Goal: Information Seeking & Learning: Learn about a topic

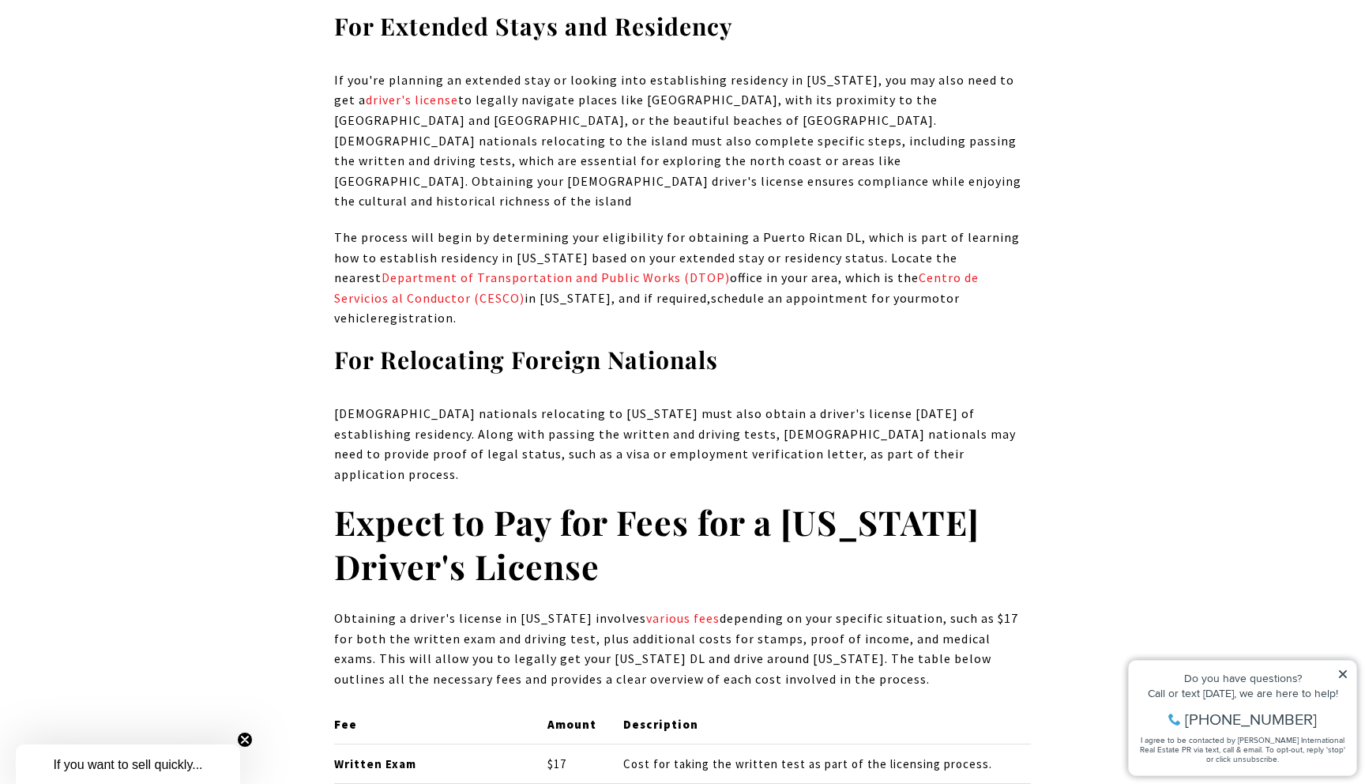
scroll to position [6254, 0]
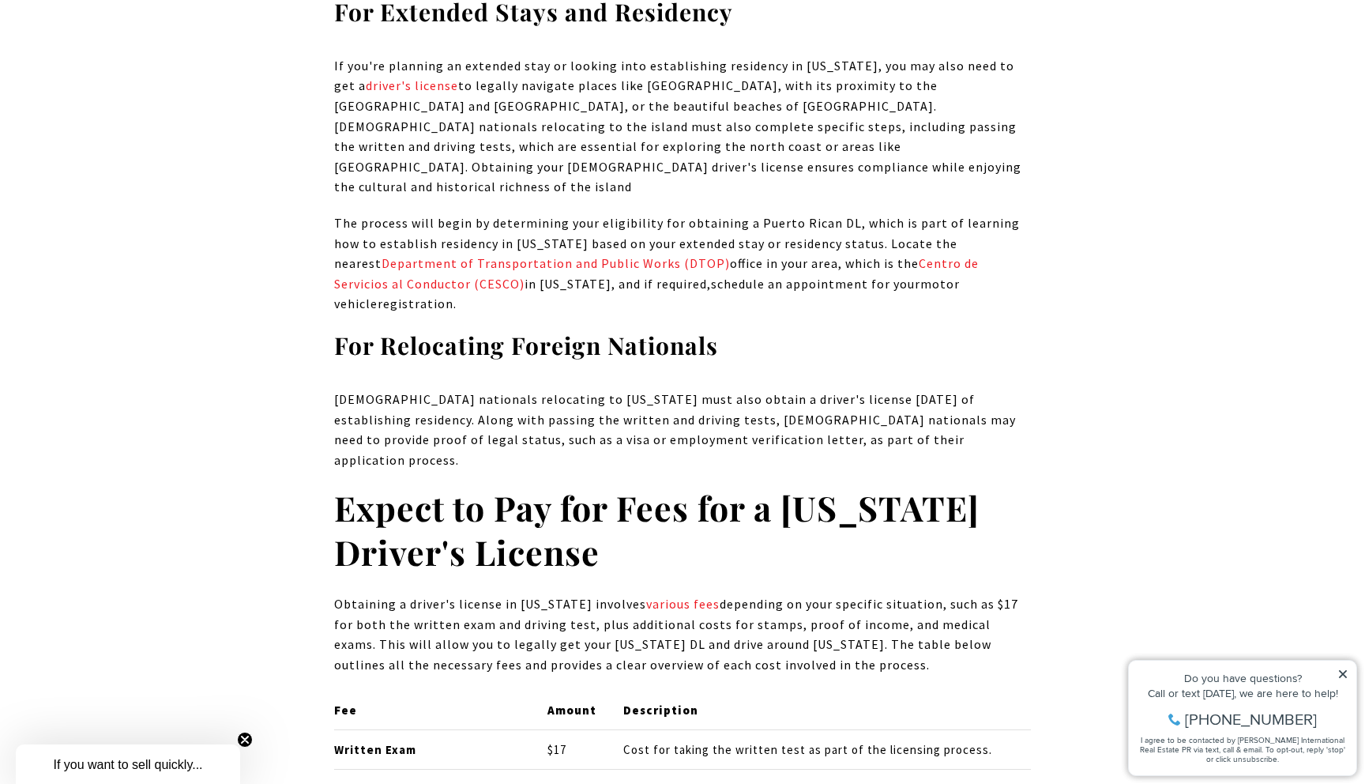
click at [733, 486] on h2 "Expect to Pay for Fees for a Puerto Rico Driver's License" at bounding box center [682, 530] width 697 height 88
click at [833, 486] on h2 "Expect to Pay for Fees for a Puerto Rico Driver's License" at bounding box center [682, 530] width 697 height 88
click at [541, 484] on strong "Expect to Pay for Fees for a Puerto Rico Driver's License" at bounding box center [656, 529] width 645 height 90
click at [514, 484] on strong "Expect to Pay for Fees for a Puerto Rico Driver's License" at bounding box center [656, 529] width 645 height 90
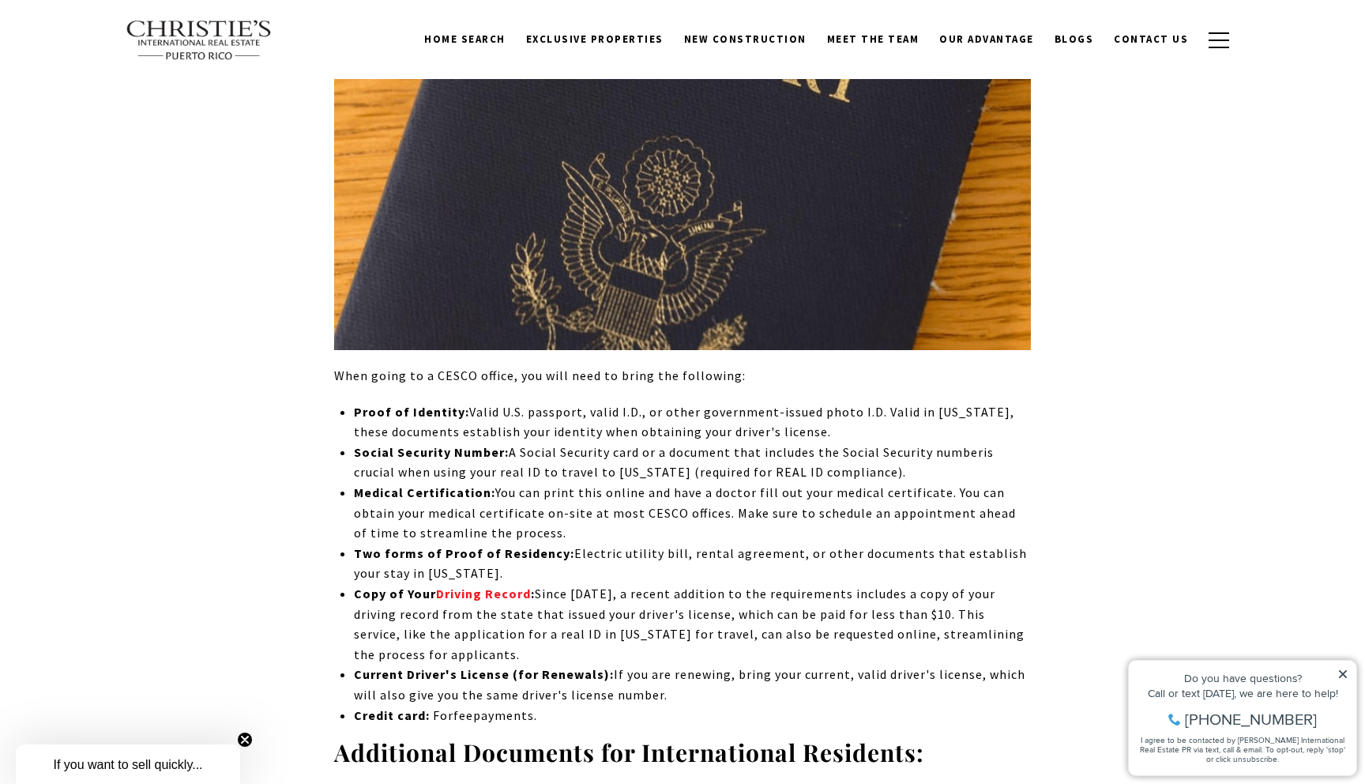
scroll to position [8543, 0]
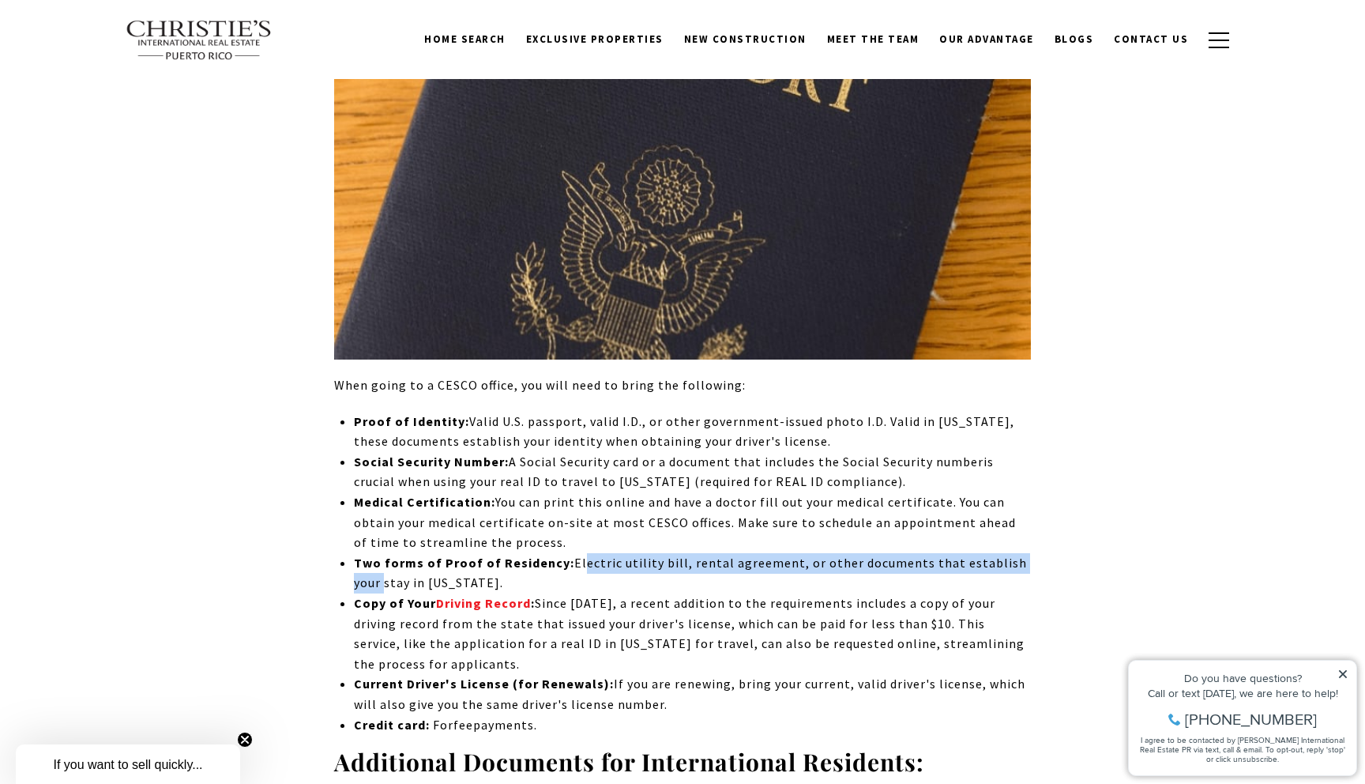
drag, startPoint x: 570, startPoint y: 375, endPoint x: 1061, endPoint y: 374, distance: 490.5
click at [1061, 374] on div "As Puerto Rico continues to captivate U.S. citizens and international travelers…" at bounding box center [683, 652] width 1106 height 17015
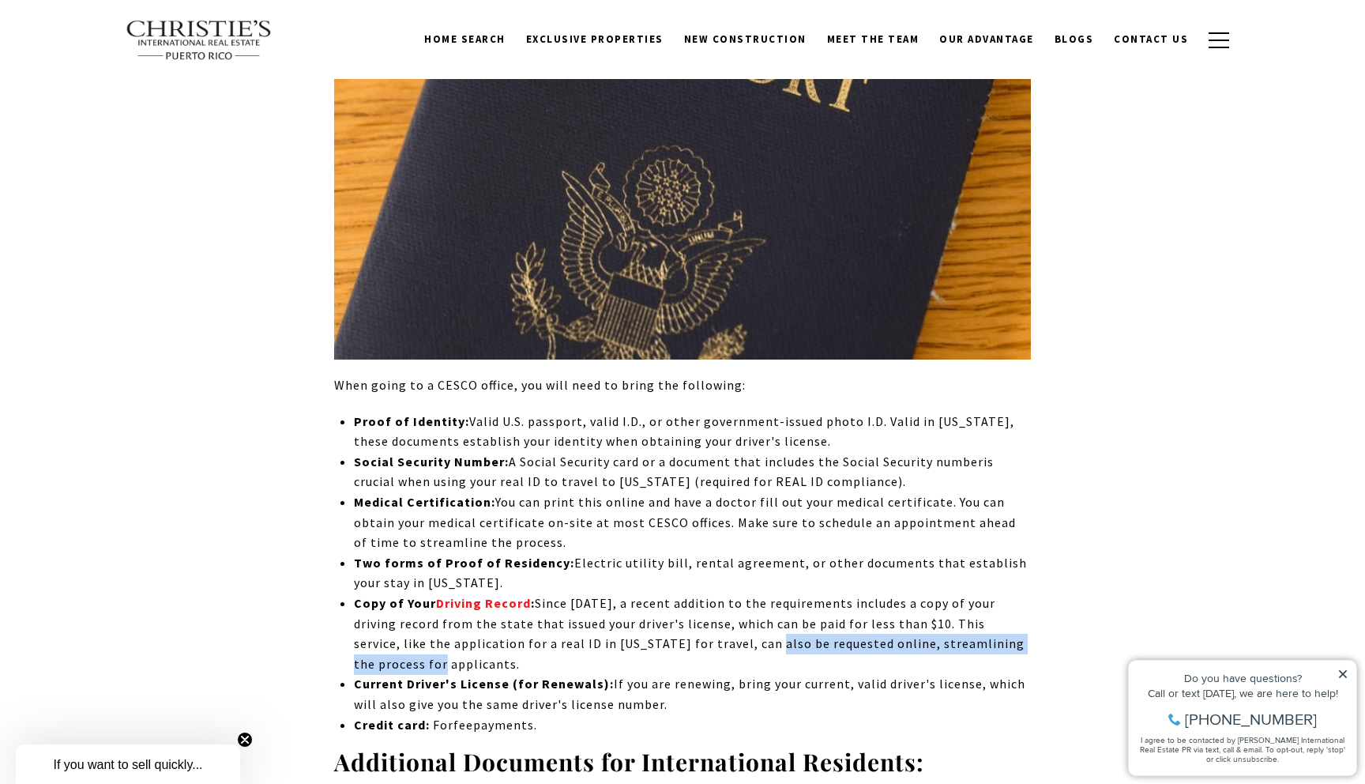
drag, startPoint x: 700, startPoint y: 456, endPoint x: 1051, endPoint y: 466, distance: 350.9
click at [1051, 467] on div "As Puerto Rico continues to captivate U.S. citizens and international travelers…" at bounding box center [683, 652] width 1106 height 17015
drag, startPoint x: 355, startPoint y: 503, endPoint x: 669, endPoint y: 519, distance: 314.8
click at [669, 674] on li "Current Driver's License (for Renewals): If you are renewing, bring your curren…" at bounding box center [692, 694] width 677 height 40
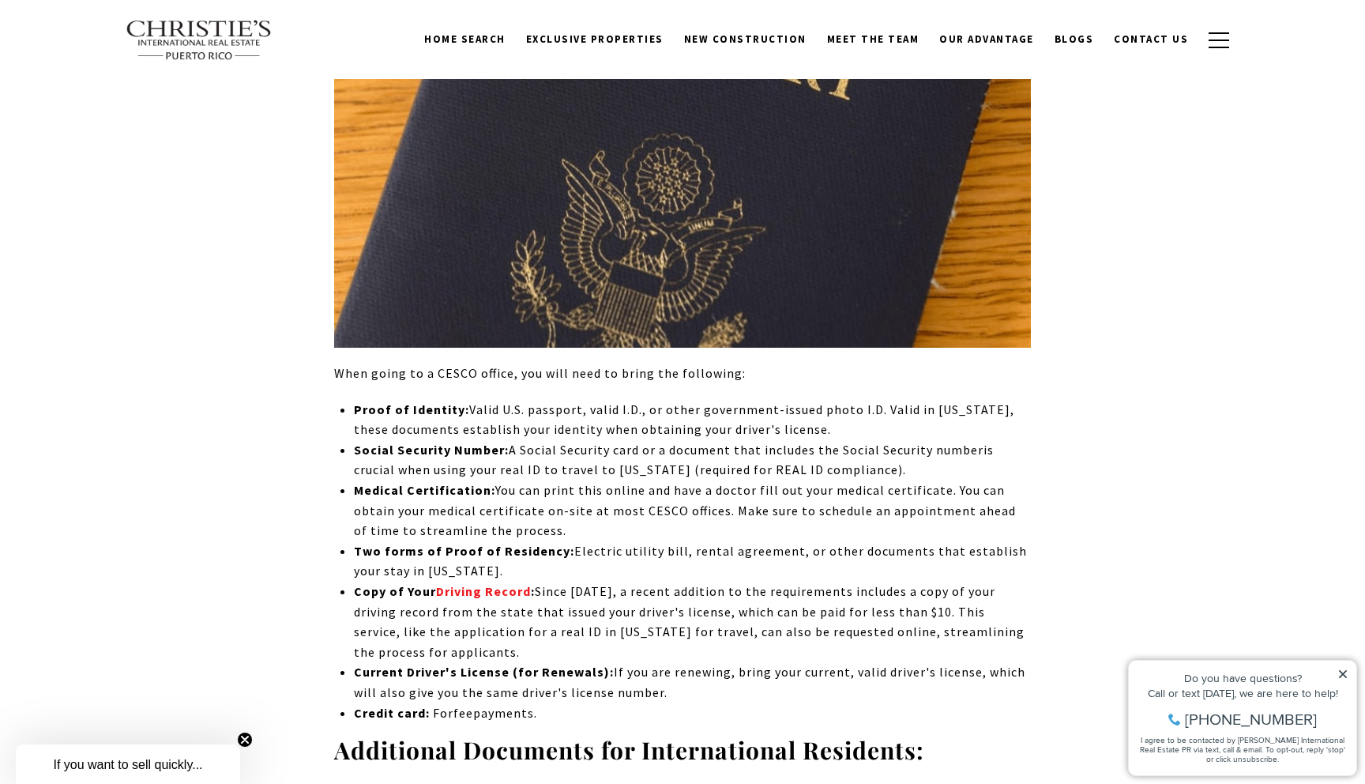
scroll to position [8555, 0]
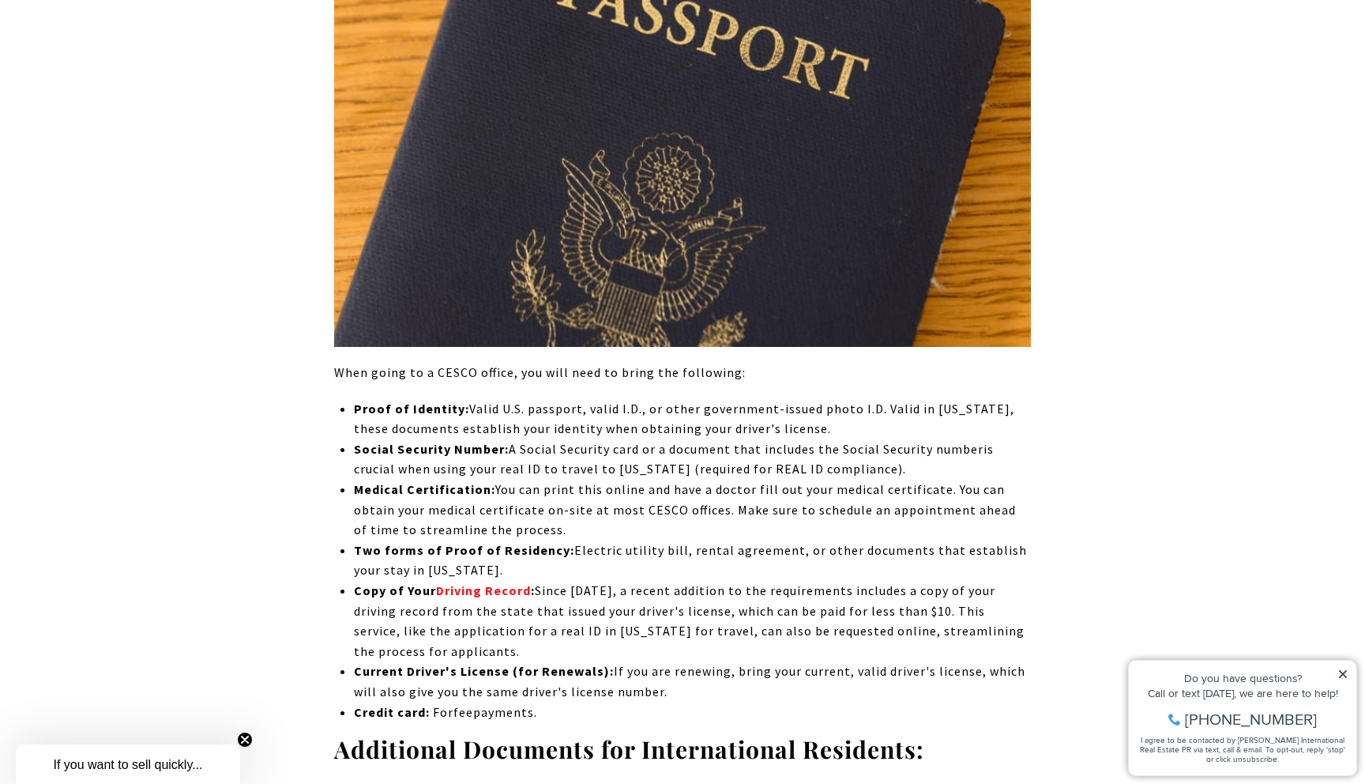
drag, startPoint x: 669, startPoint y: 512, endPoint x: 349, endPoint y: 484, distance: 321.1
click at [349, 484] on div "As Puerto Rico continues to captivate U.S. citizens and international travelers…" at bounding box center [682, 639] width 697 height 17015
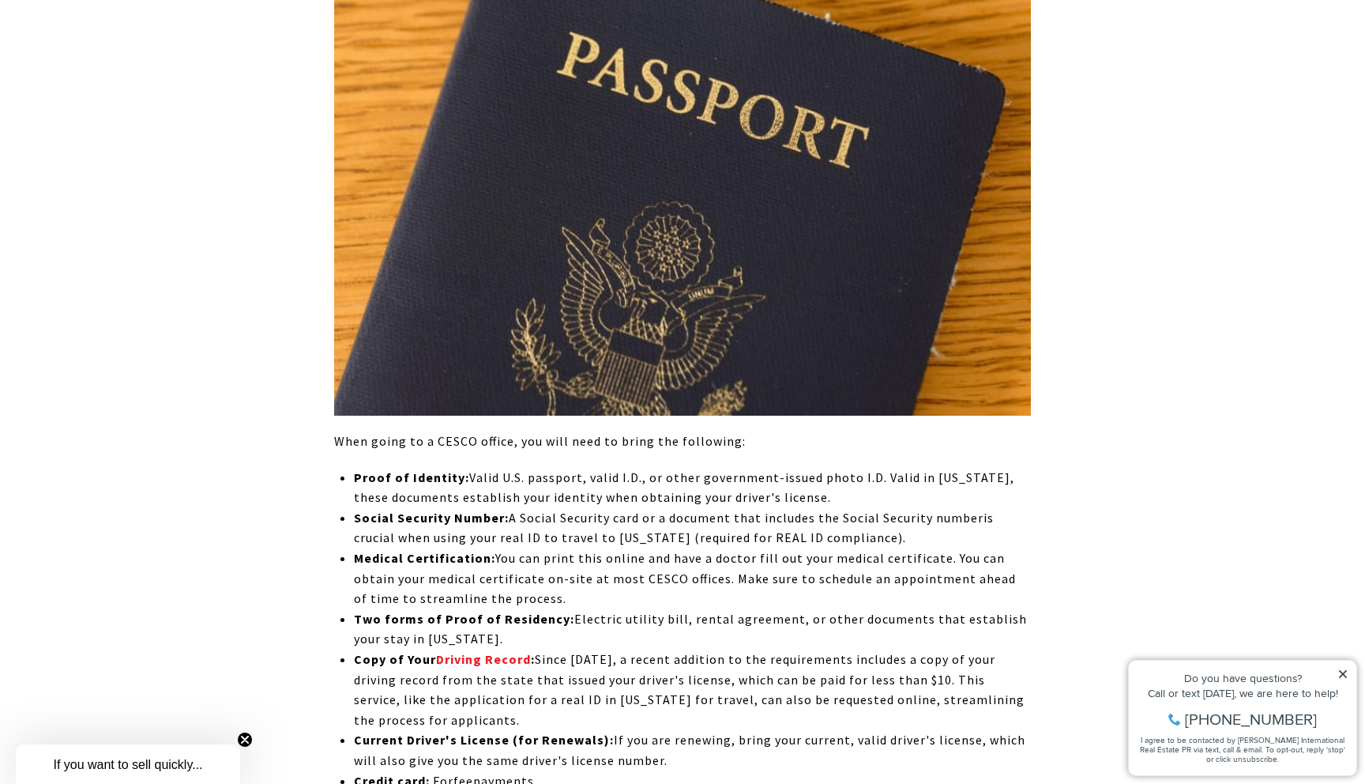
scroll to position [8486, 0]
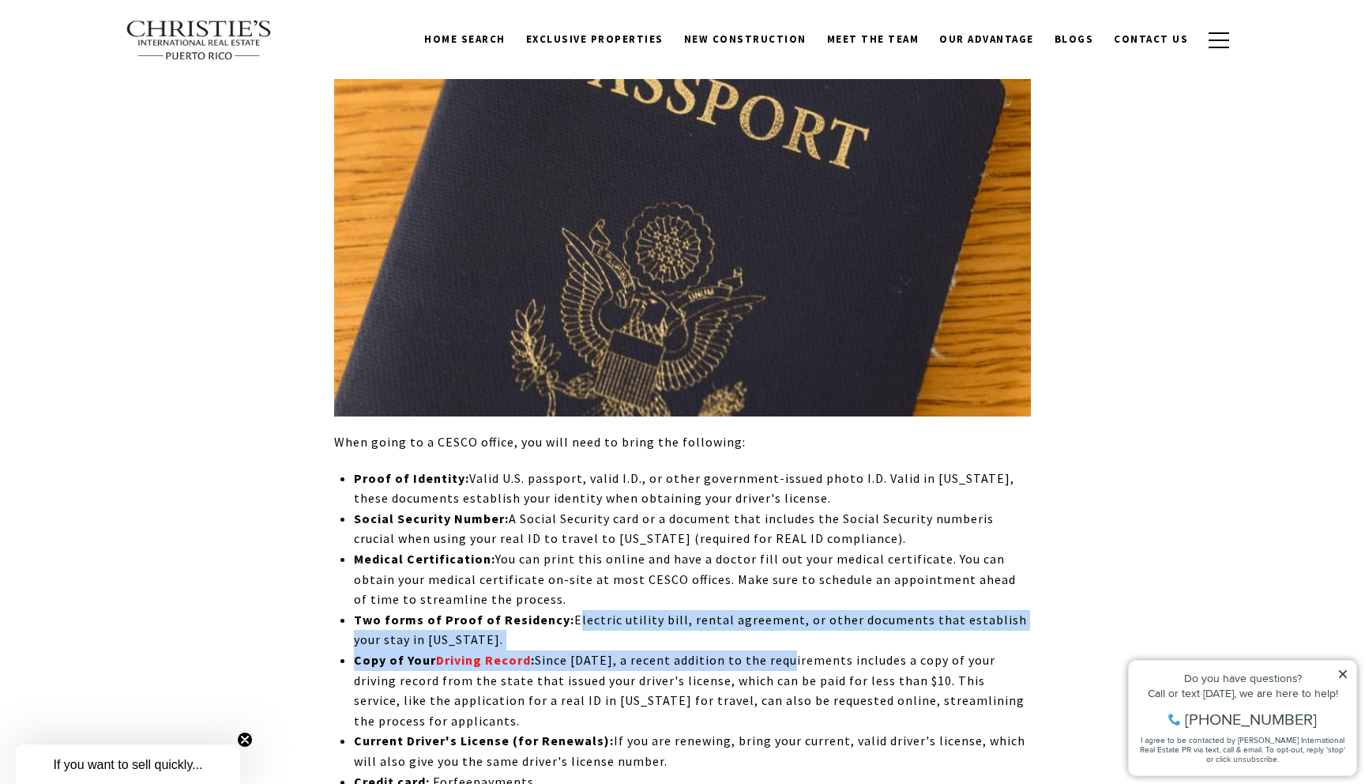
drag, startPoint x: 593, startPoint y: 441, endPoint x: 795, endPoint y: 475, distance: 205.0
click at [795, 476] on ul "Proof of Identity: Valid U.S. passport, valid I.D., or other government-issued …" at bounding box center [692, 630] width 677 height 324
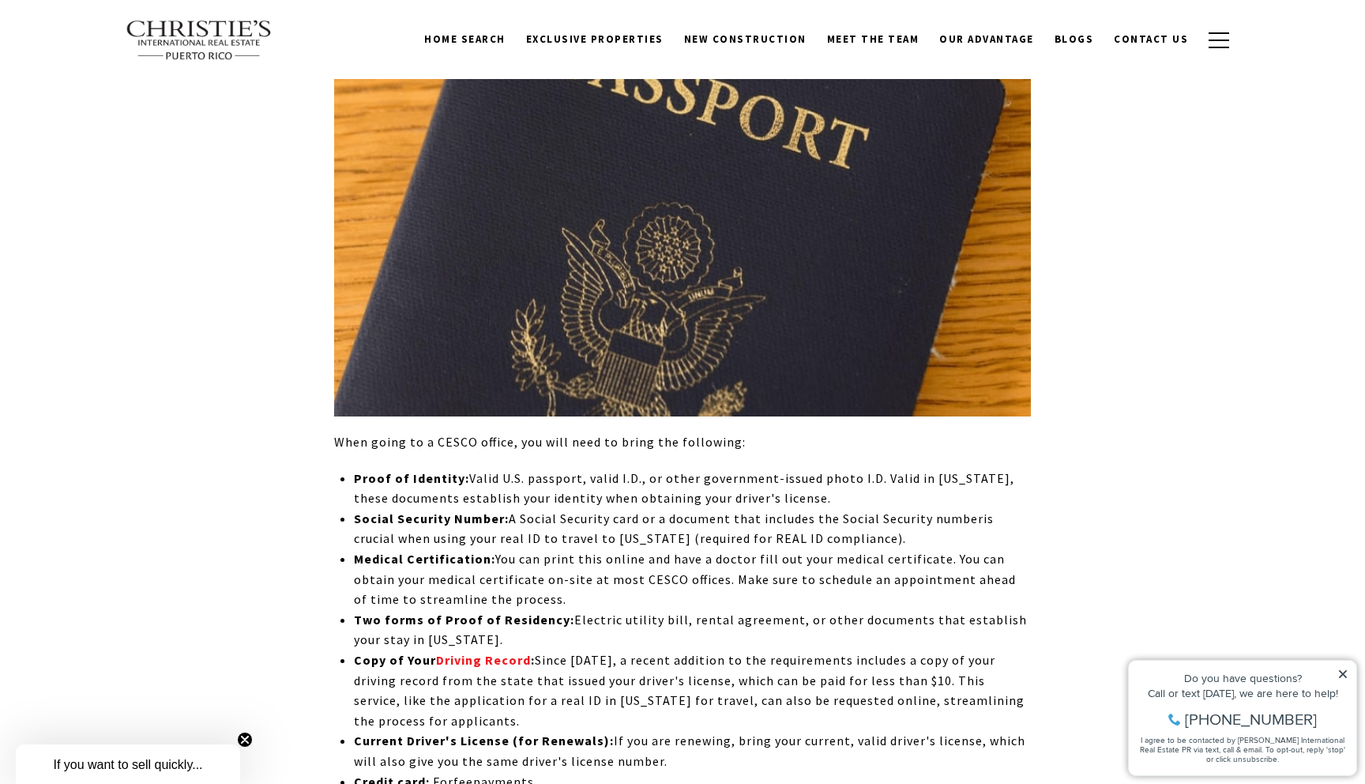
click at [735, 610] on li "Two forms of Proof of Residency: Electric utility bill, rental agreement, or ot…" at bounding box center [692, 630] width 677 height 40
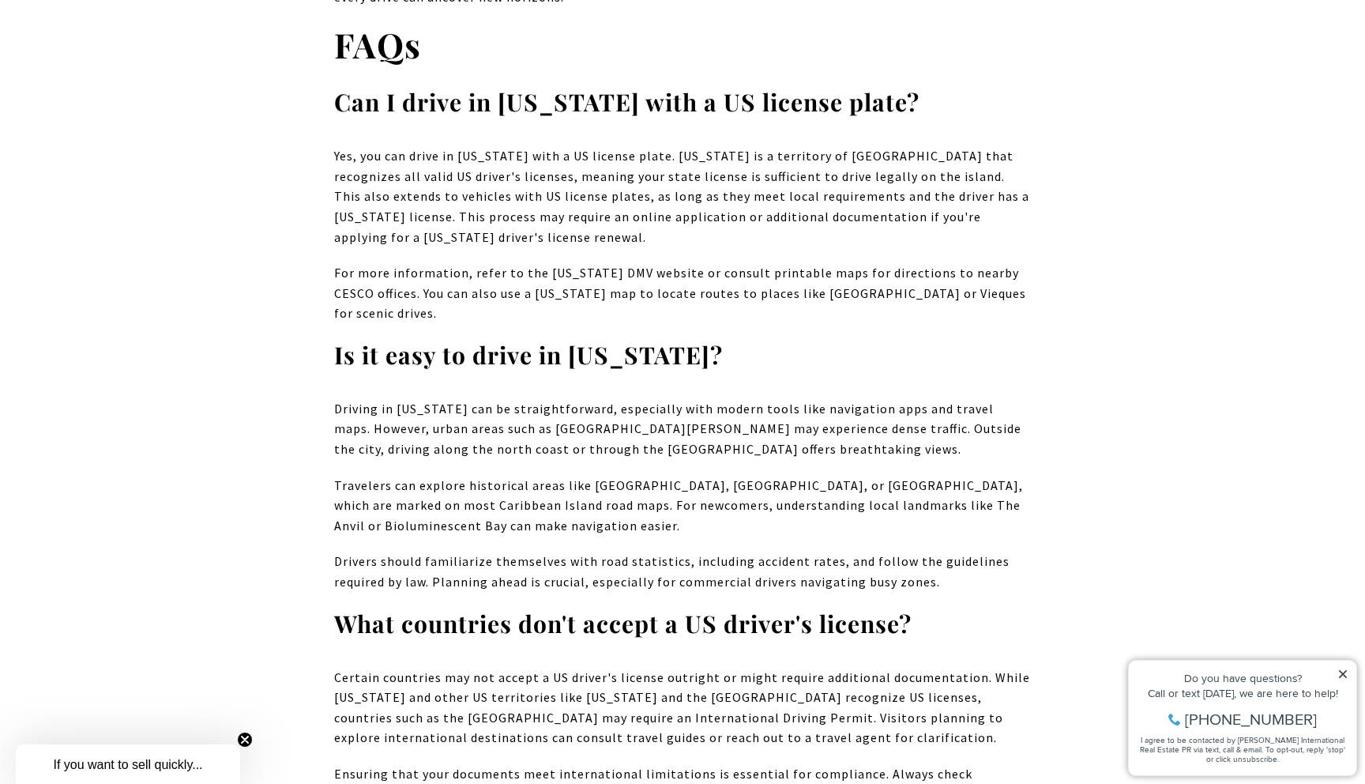
scroll to position [15293, 0]
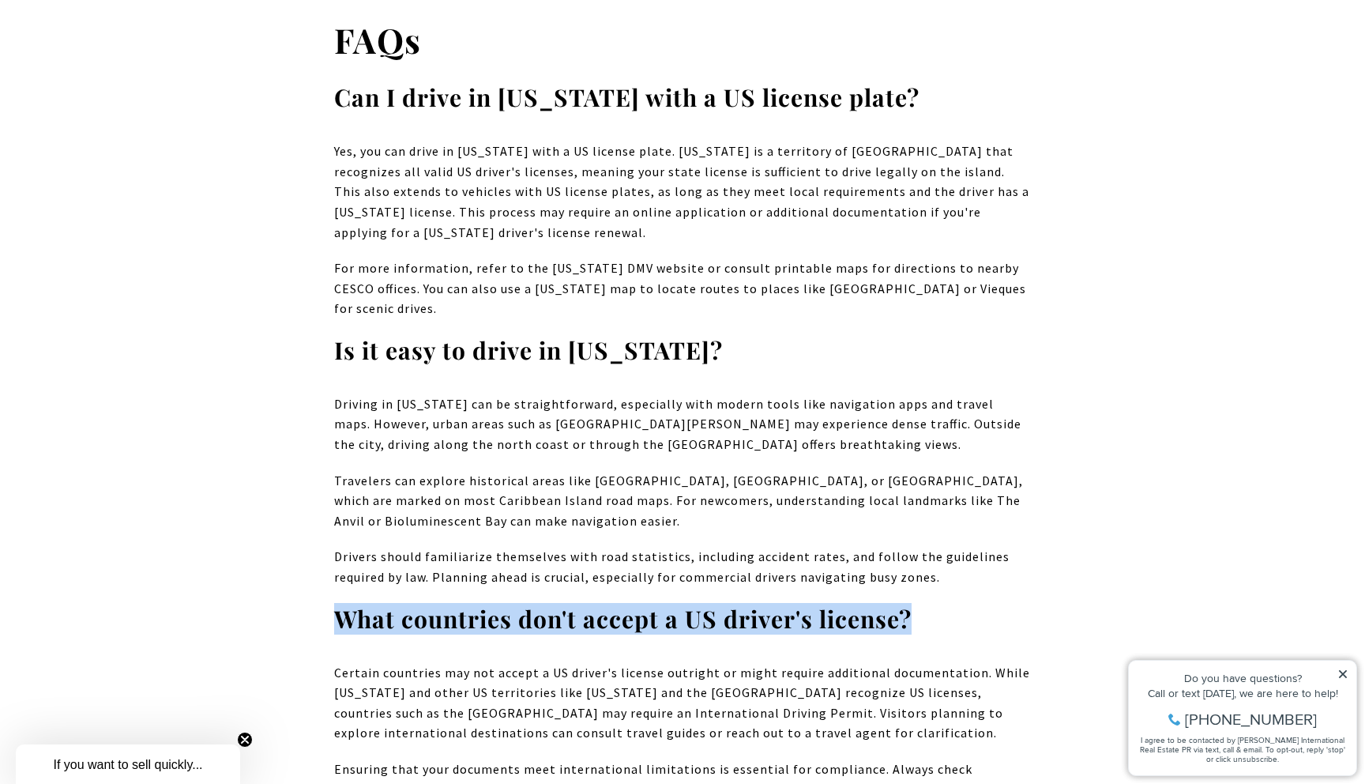
drag, startPoint x: 333, startPoint y: 333, endPoint x: 1180, endPoint y: 319, distance: 847.7
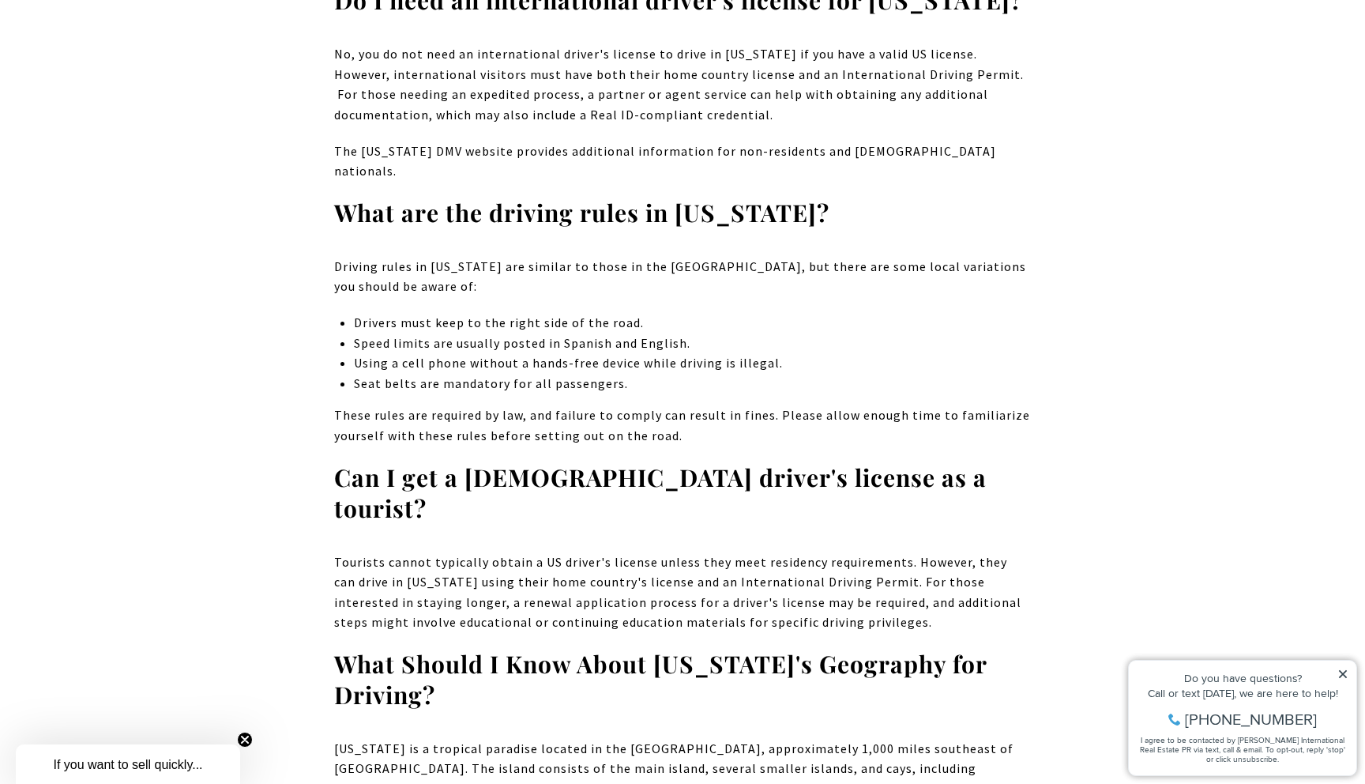
scroll to position [16128, 0]
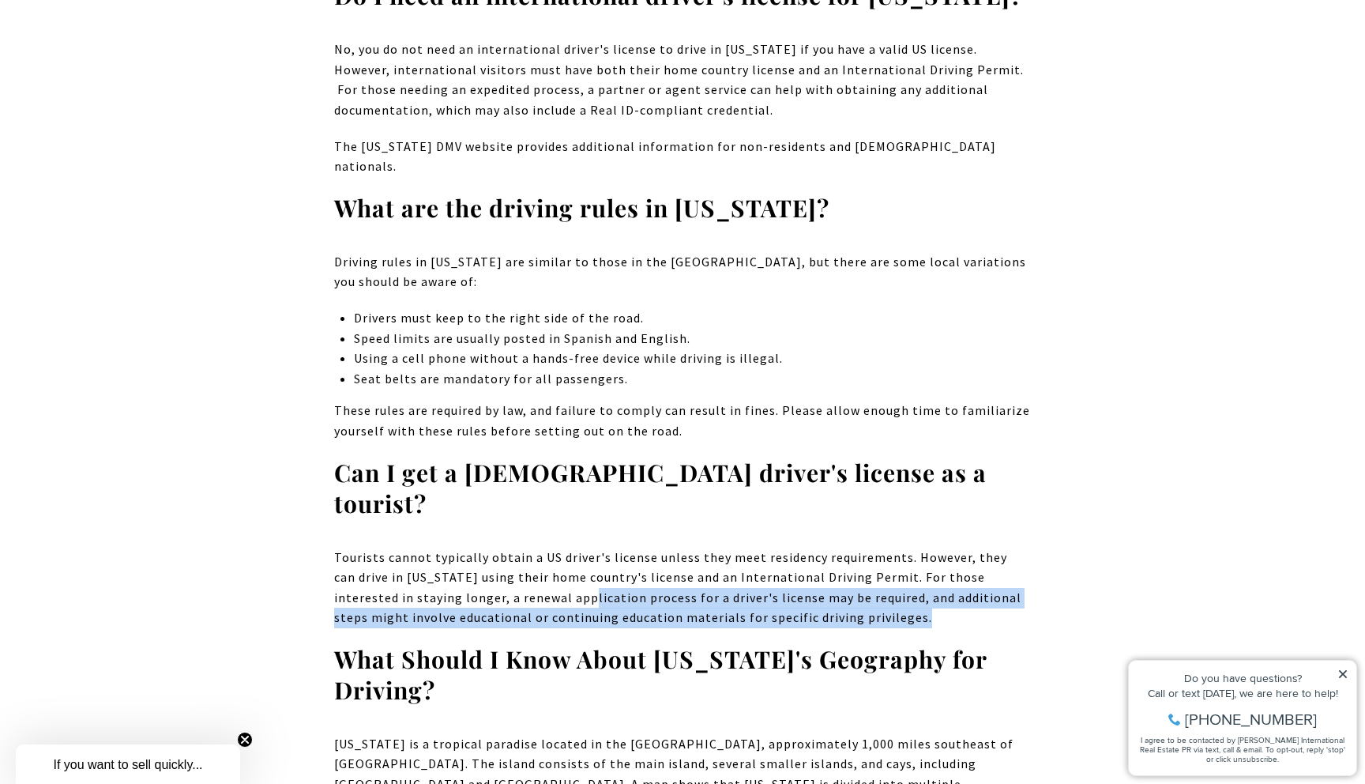
drag, startPoint x: 504, startPoint y: 265, endPoint x: 920, endPoint y: 290, distance: 417.0
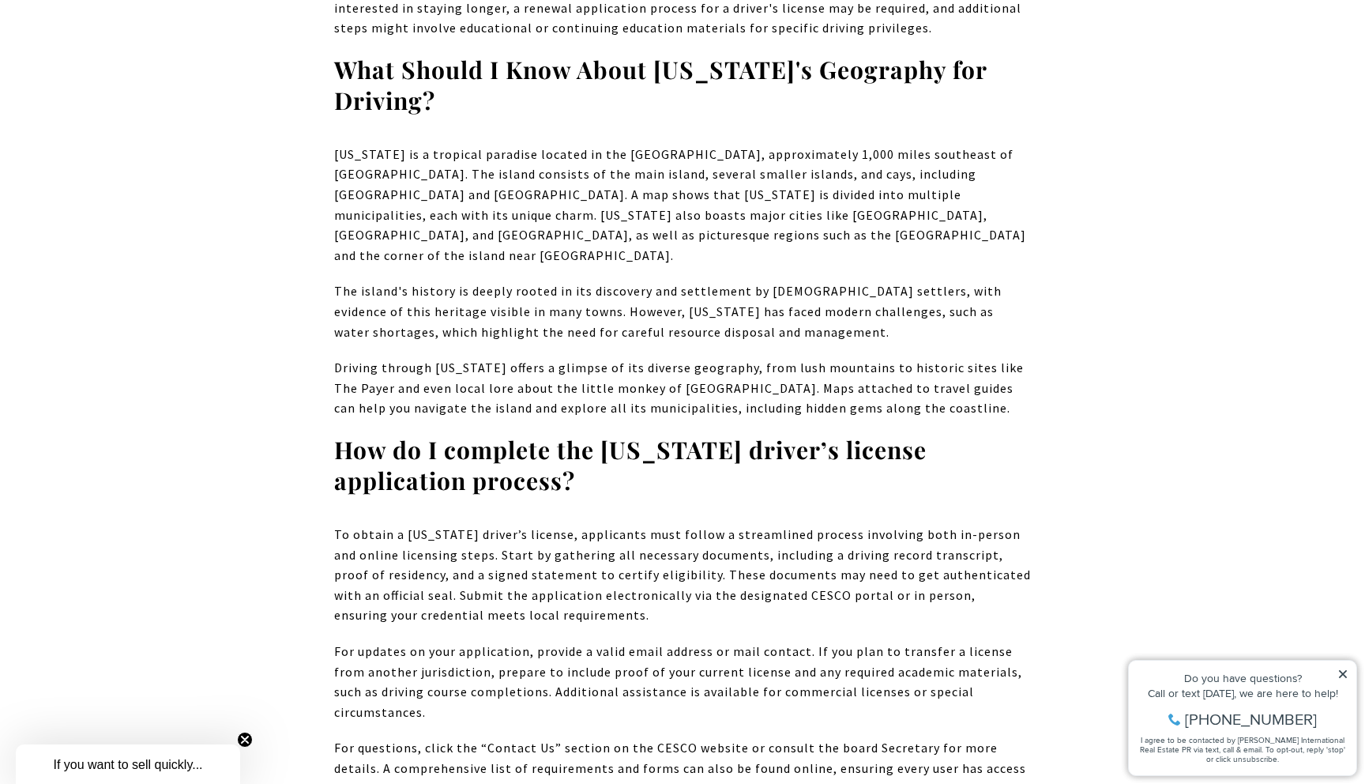
scroll to position [16730, 0]
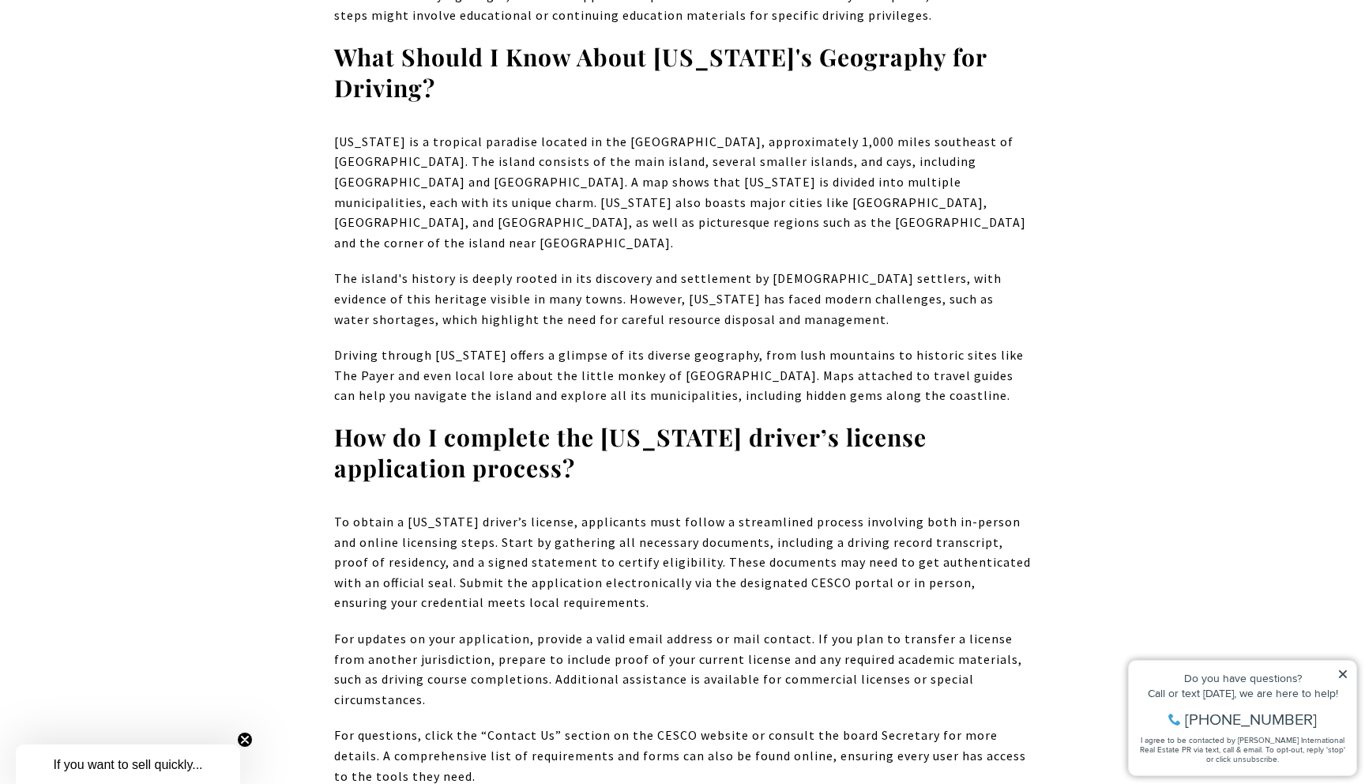
click at [1345, 674] on icon at bounding box center [1342, 673] width 11 height 11
click at [1341, 673] on icon at bounding box center [1343, 674] width 8 height 8
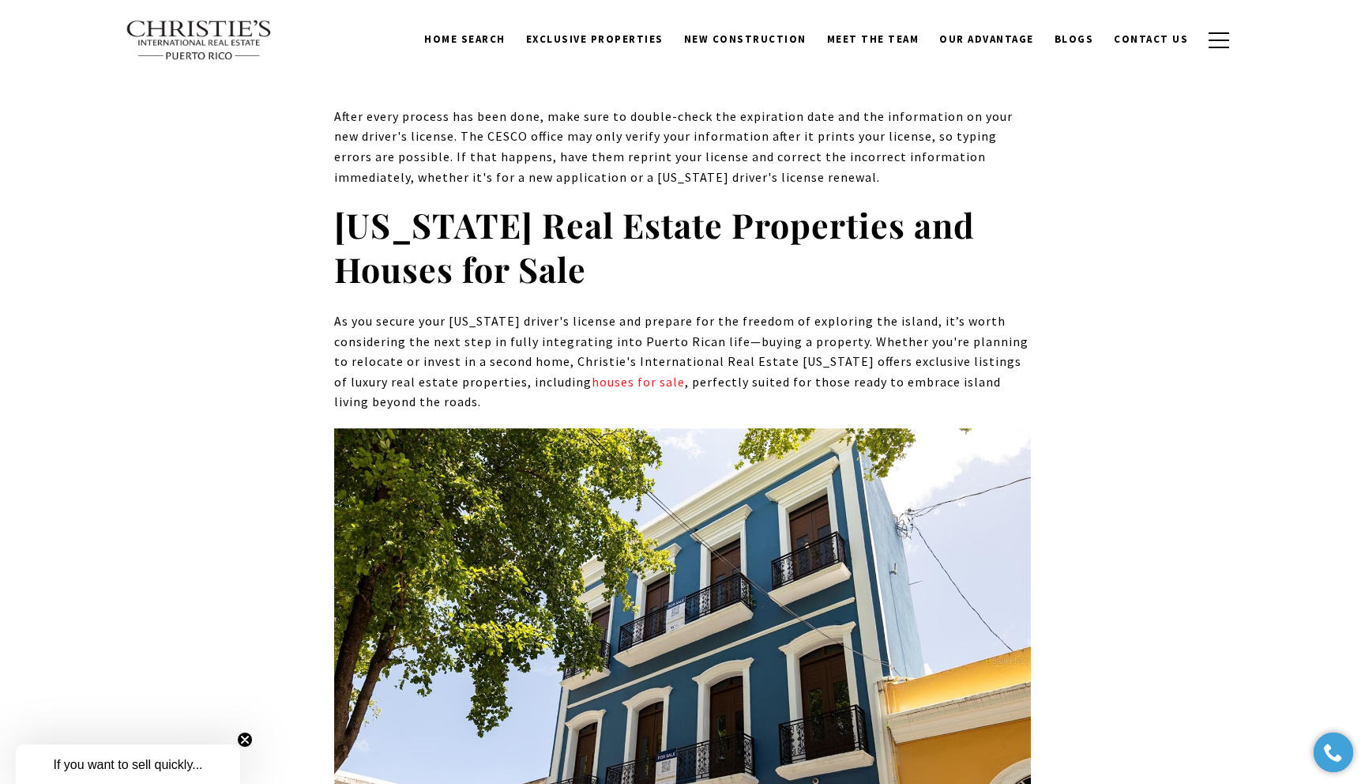
scroll to position [11932, 0]
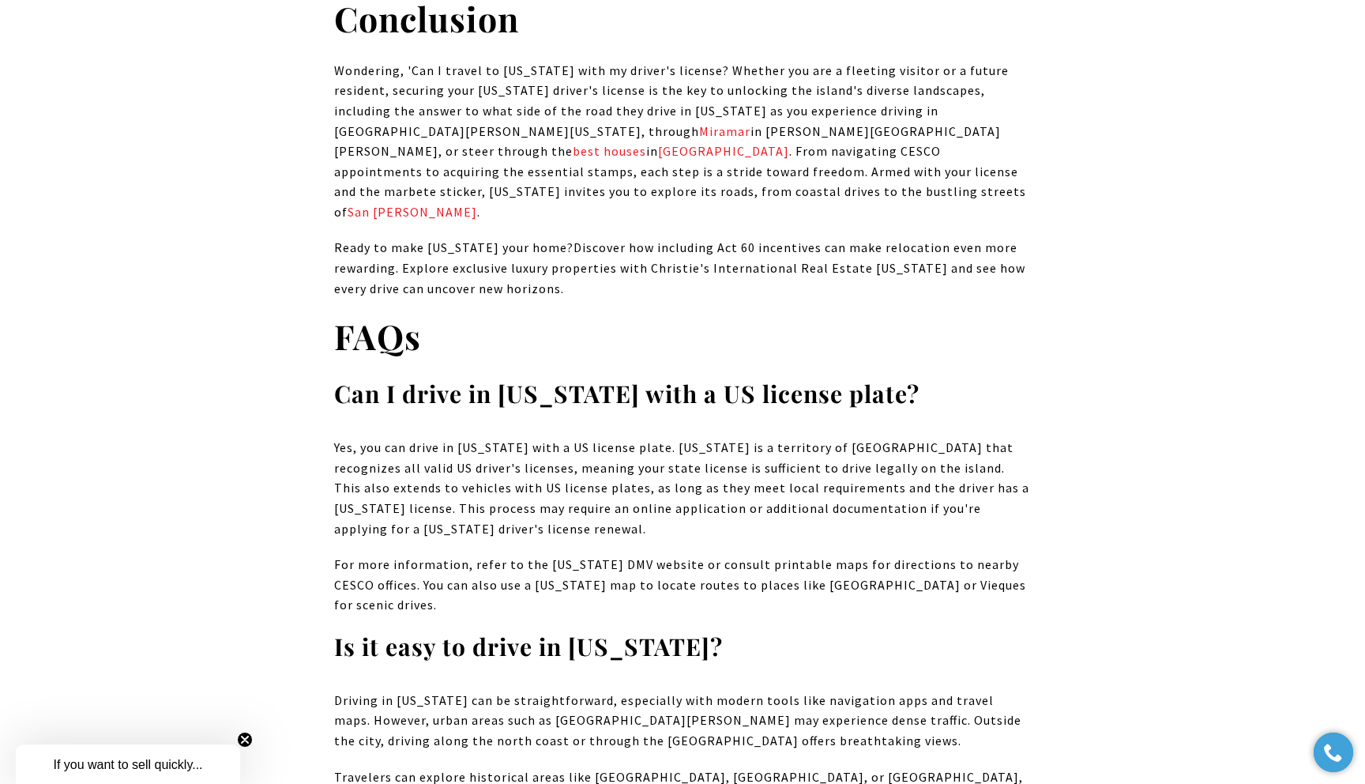
scroll to position [15193, 0]
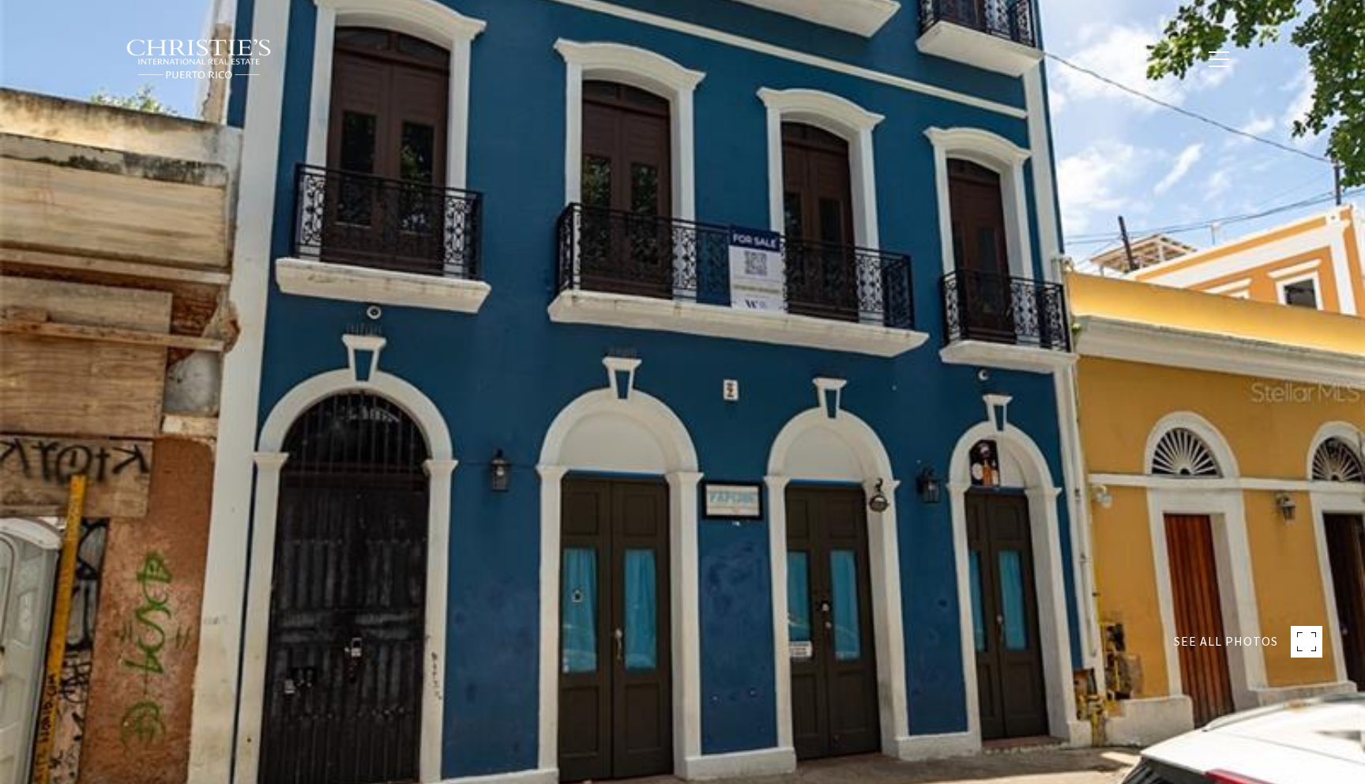
type input "**********"
type input "********"
type input "***"
type input "**********"
type input "**"
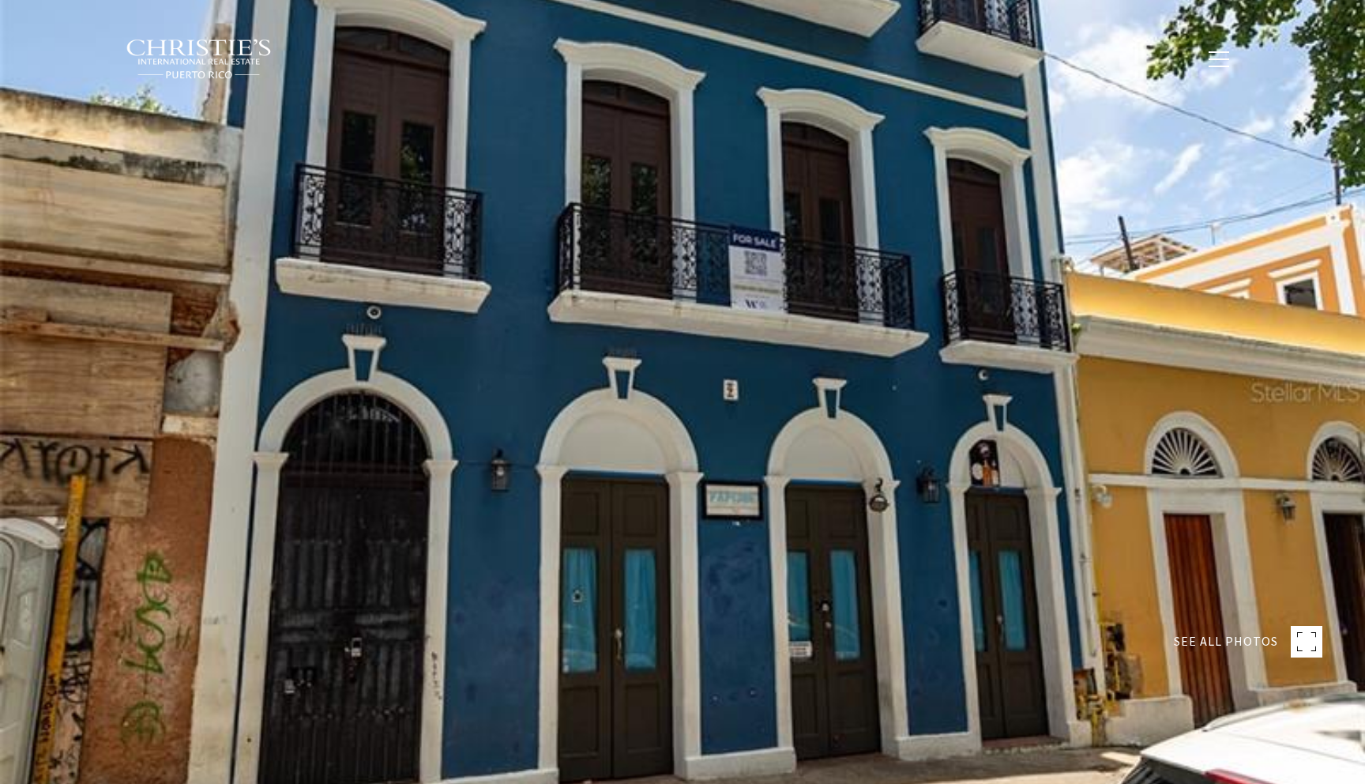
type input "********"
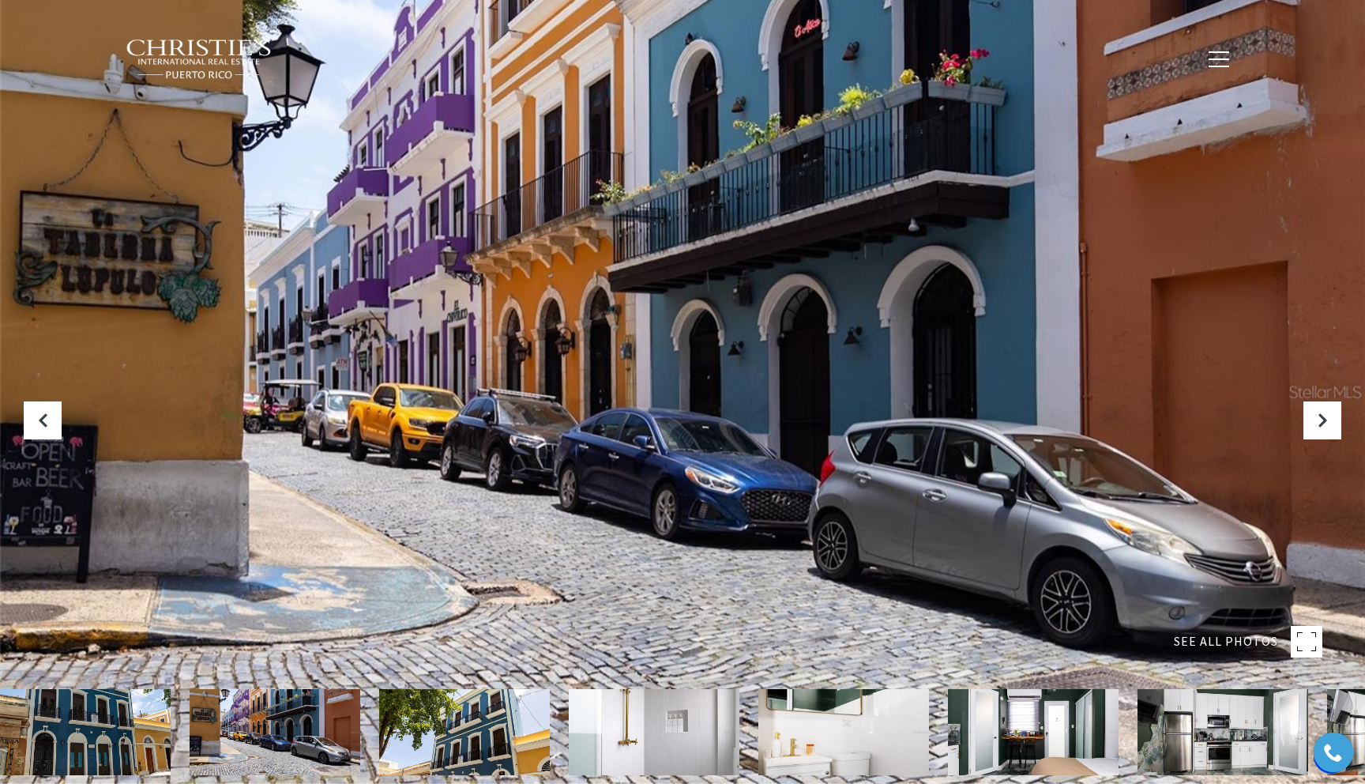
click at [118, 739] on img at bounding box center [85, 732] width 171 height 86
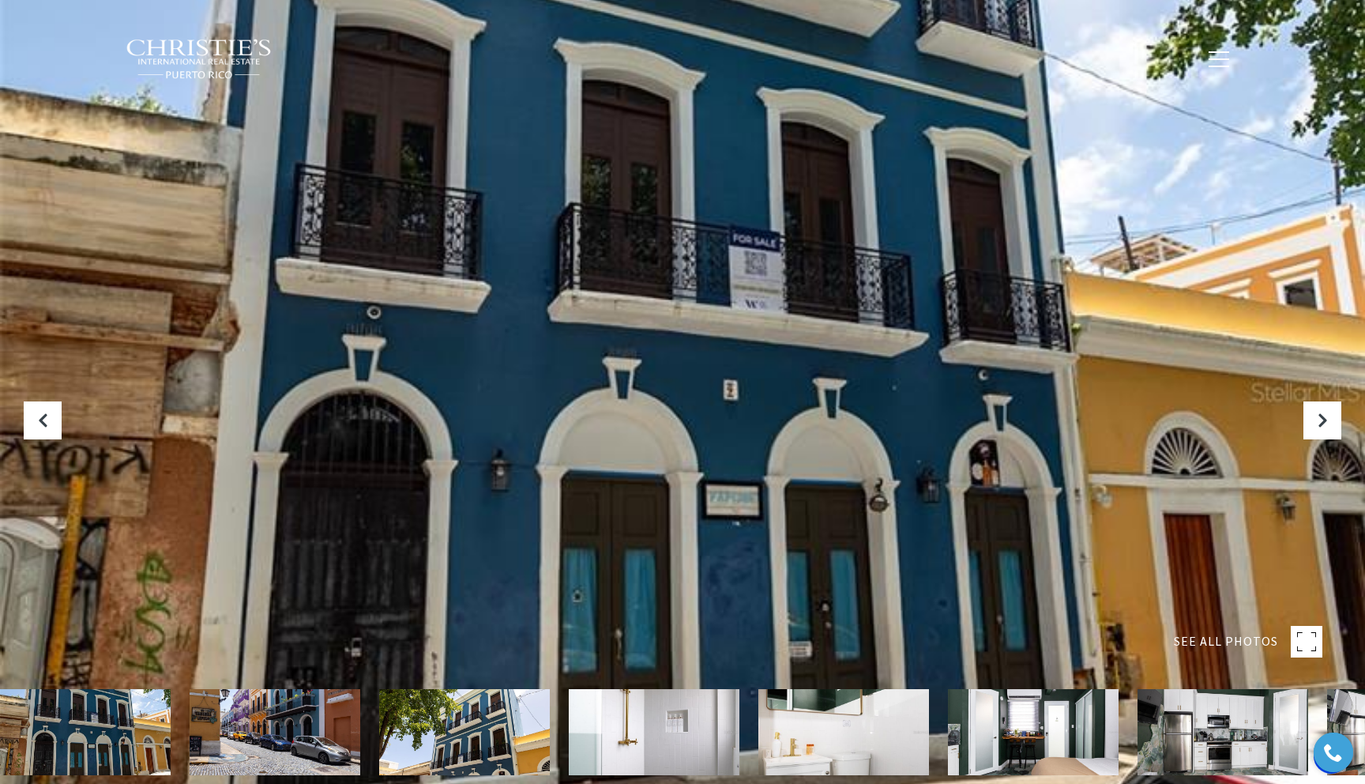
click at [258, 725] on img at bounding box center [275, 732] width 171 height 86
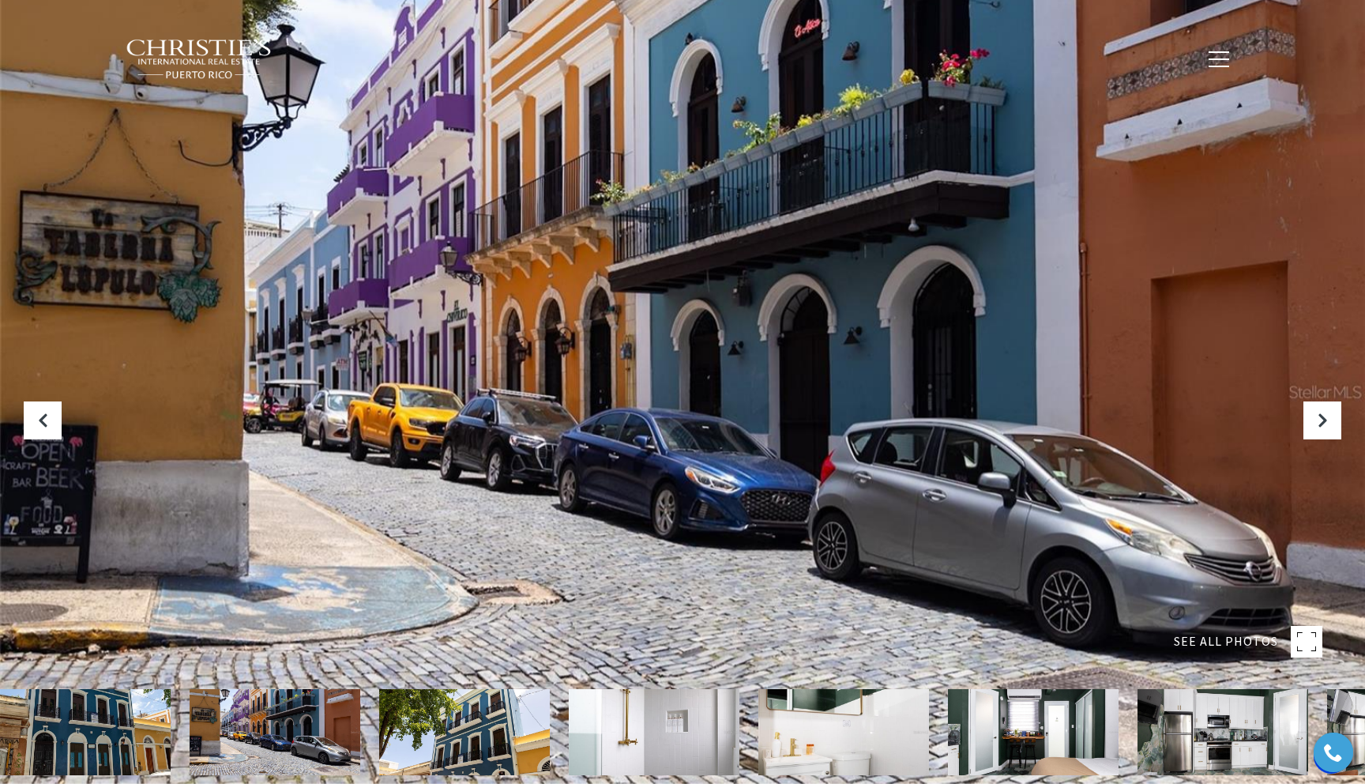
click at [385, 730] on img at bounding box center [464, 732] width 171 height 86
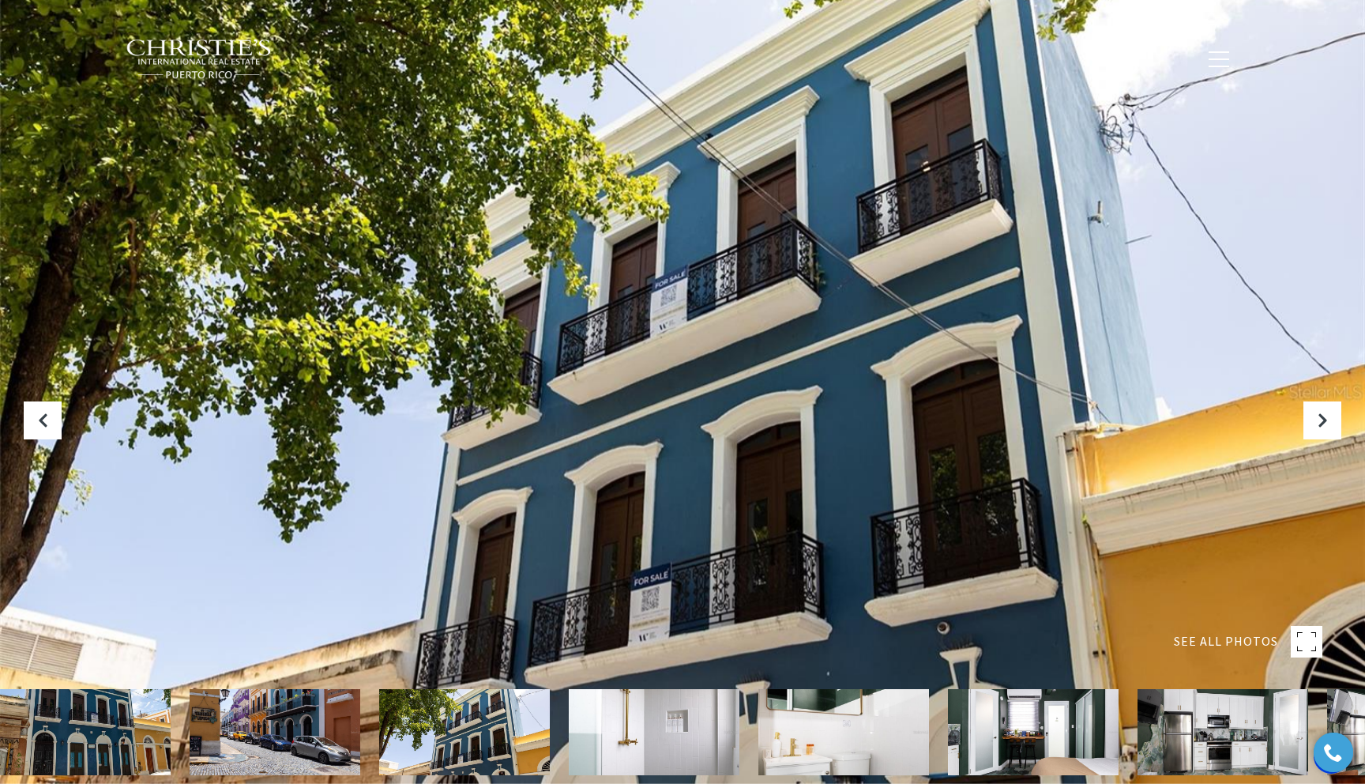
click at [579, 735] on img at bounding box center [654, 732] width 171 height 86
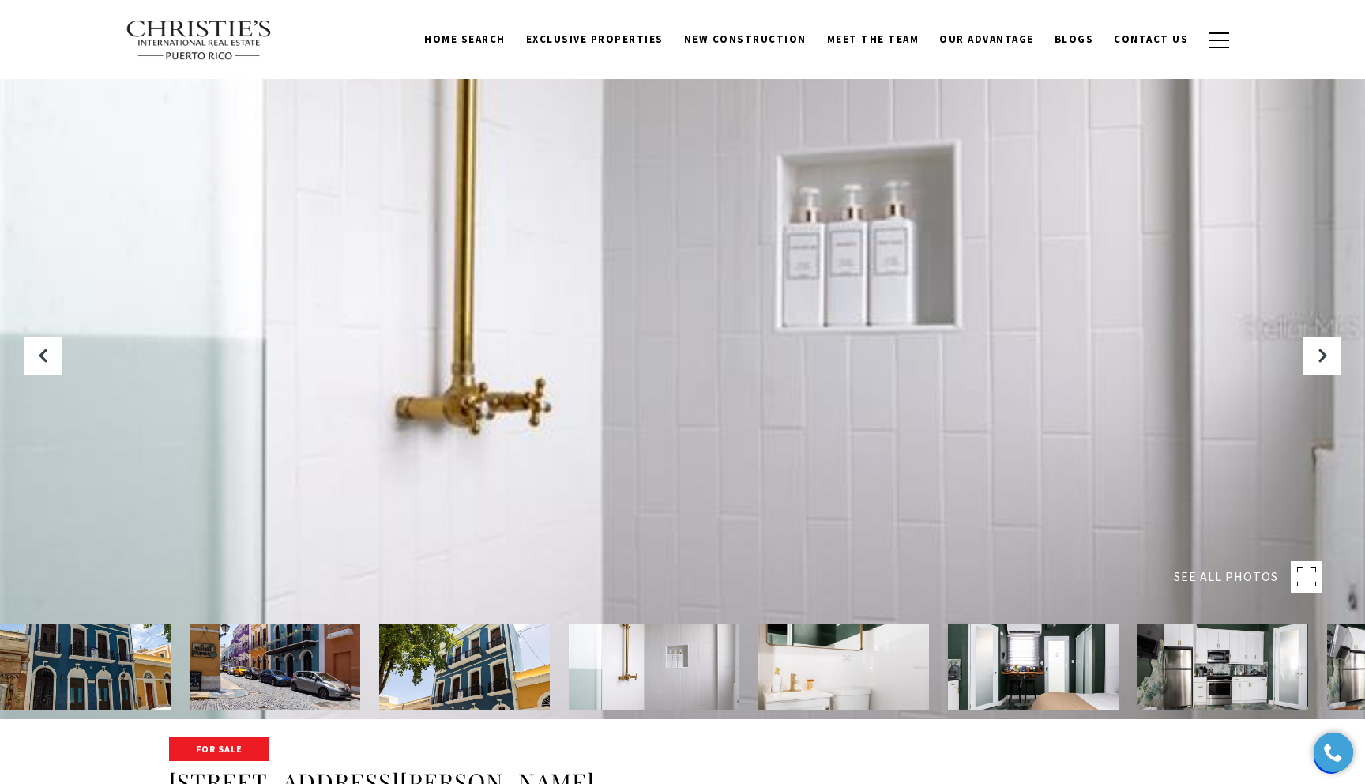
scroll to position [70, 0]
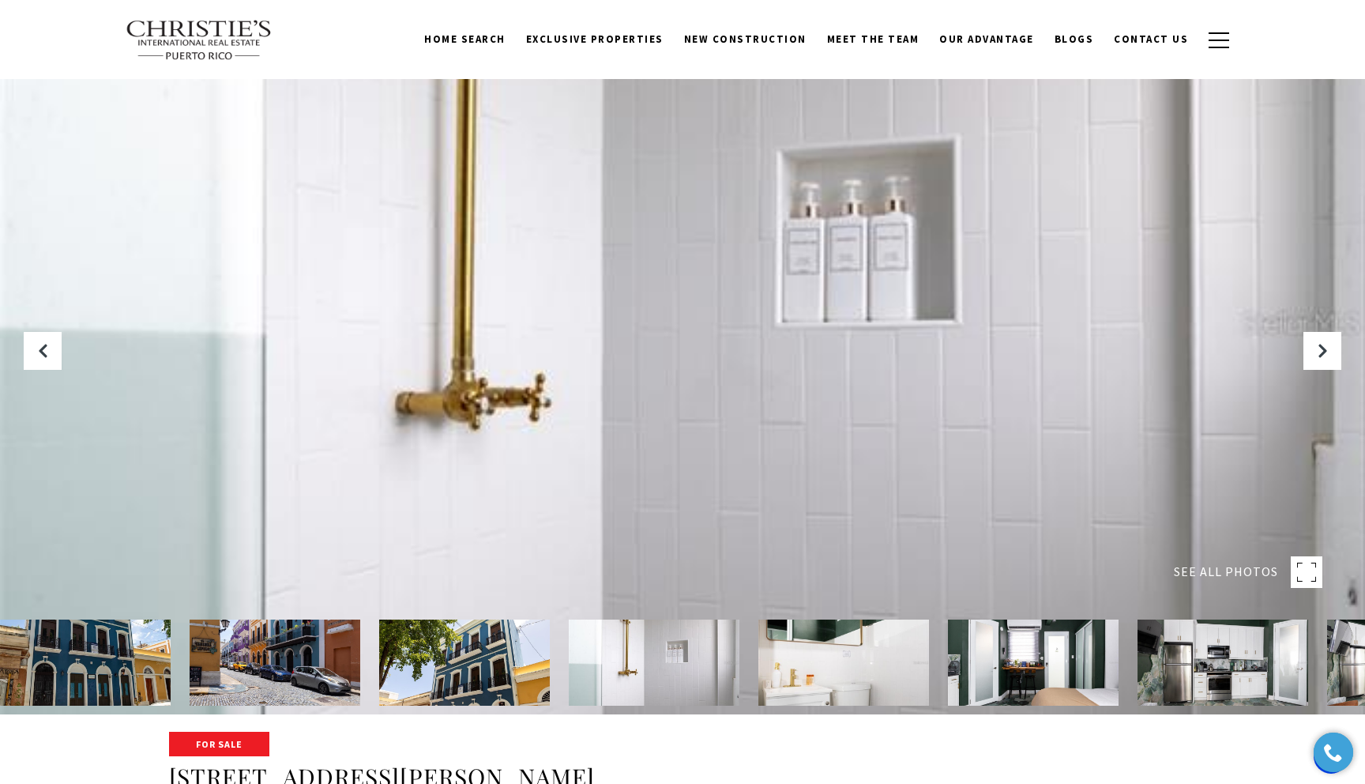
click at [685, 686] on img at bounding box center [654, 662] width 171 height 86
click at [829, 675] on img at bounding box center [843, 662] width 171 height 86
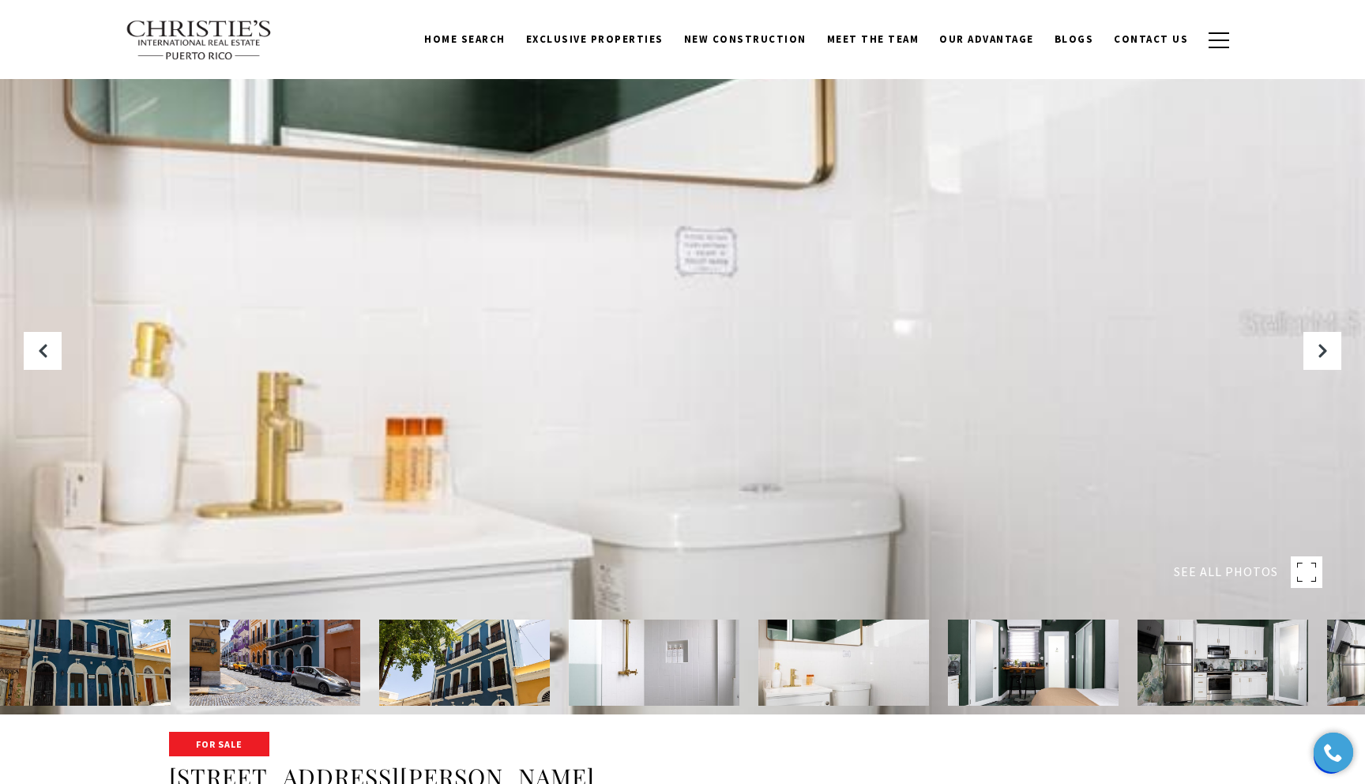
click at [1000, 678] on img at bounding box center [1033, 662] width 171 height 86
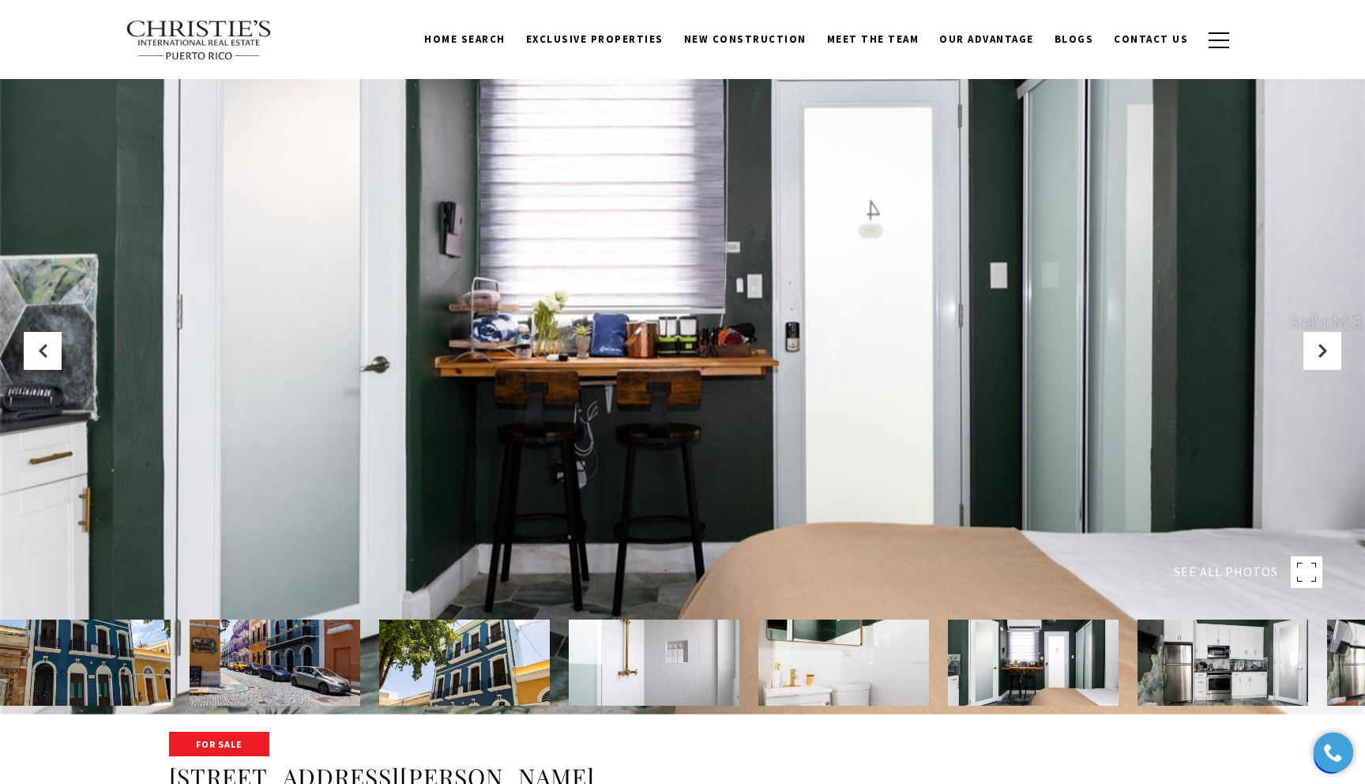
click at [1211, 679] on img at bounding box center [1222, 662] width 171 height 86
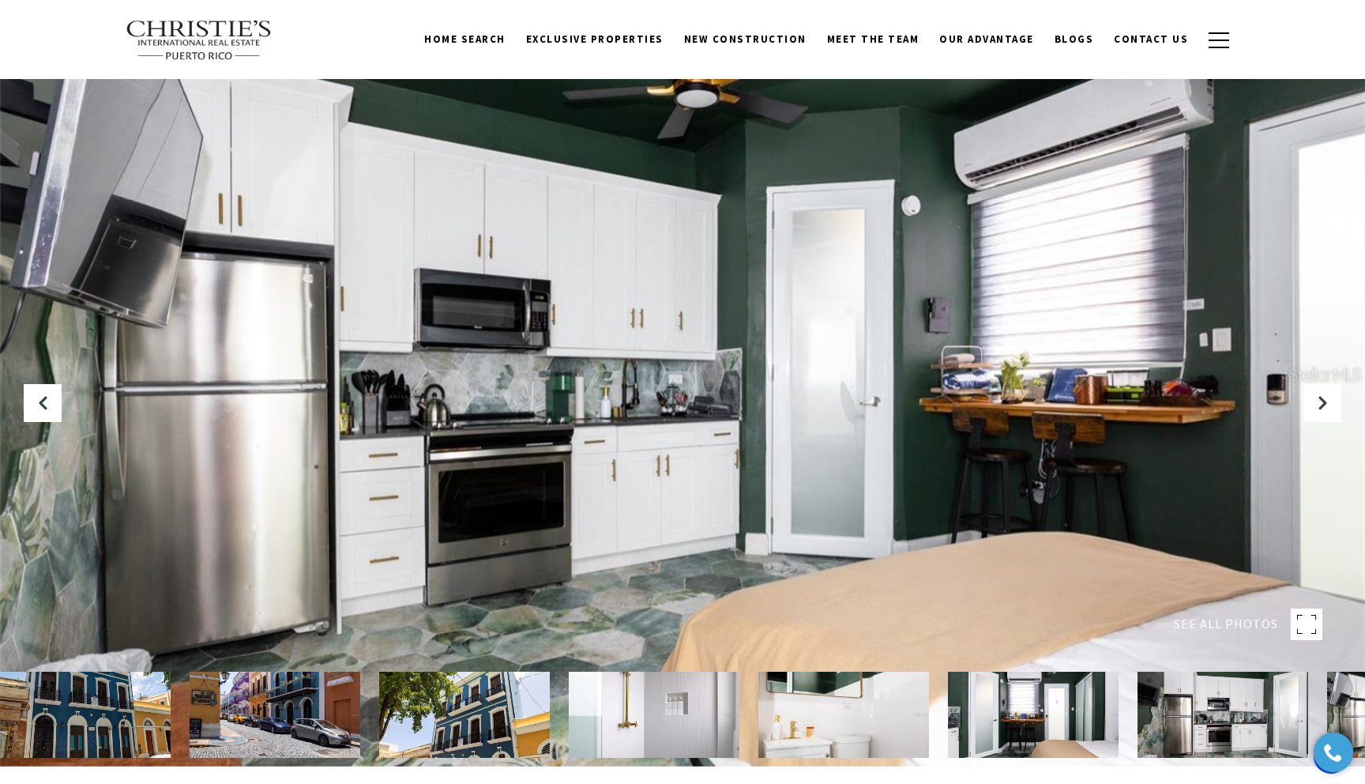
scroll to position [0, 0]
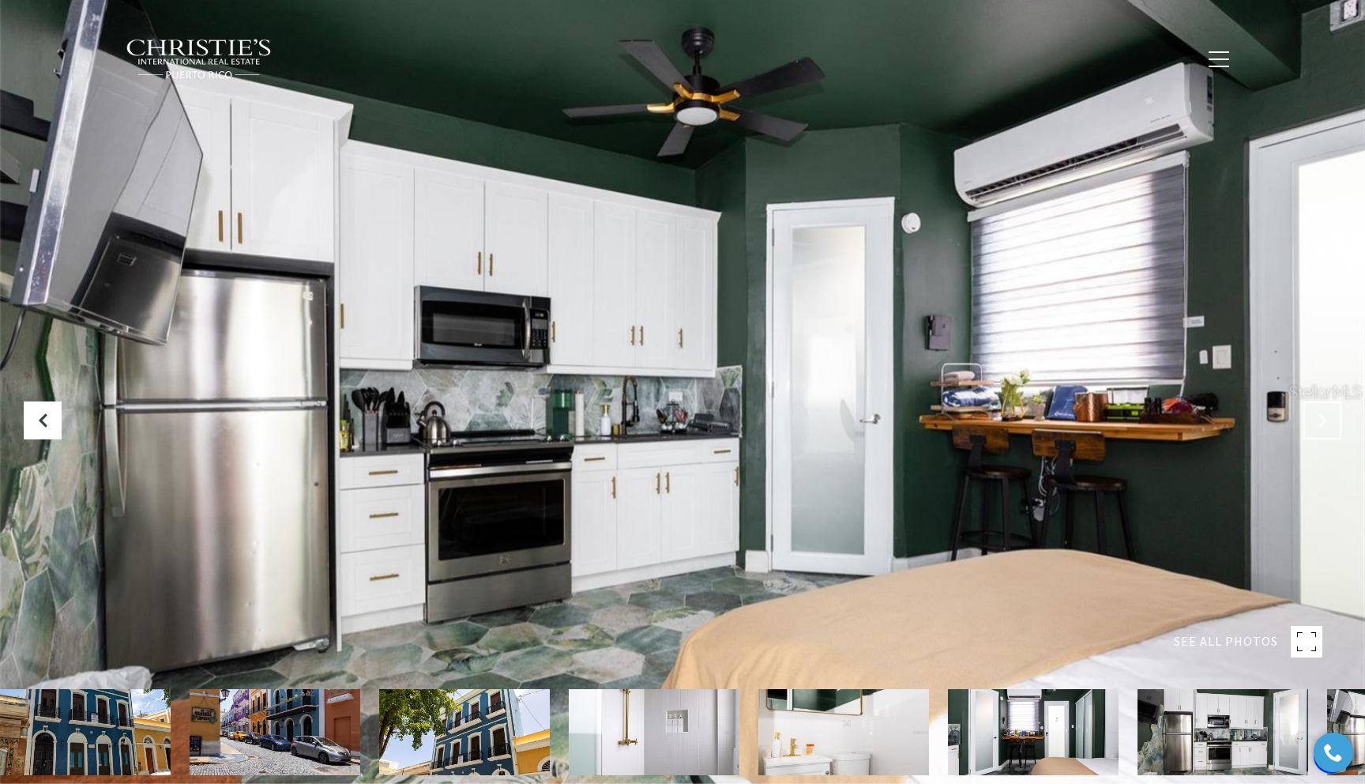
click at [1321, 420] on icon "Next Slide" at bounding box center [1322, 420] width 16 height 16
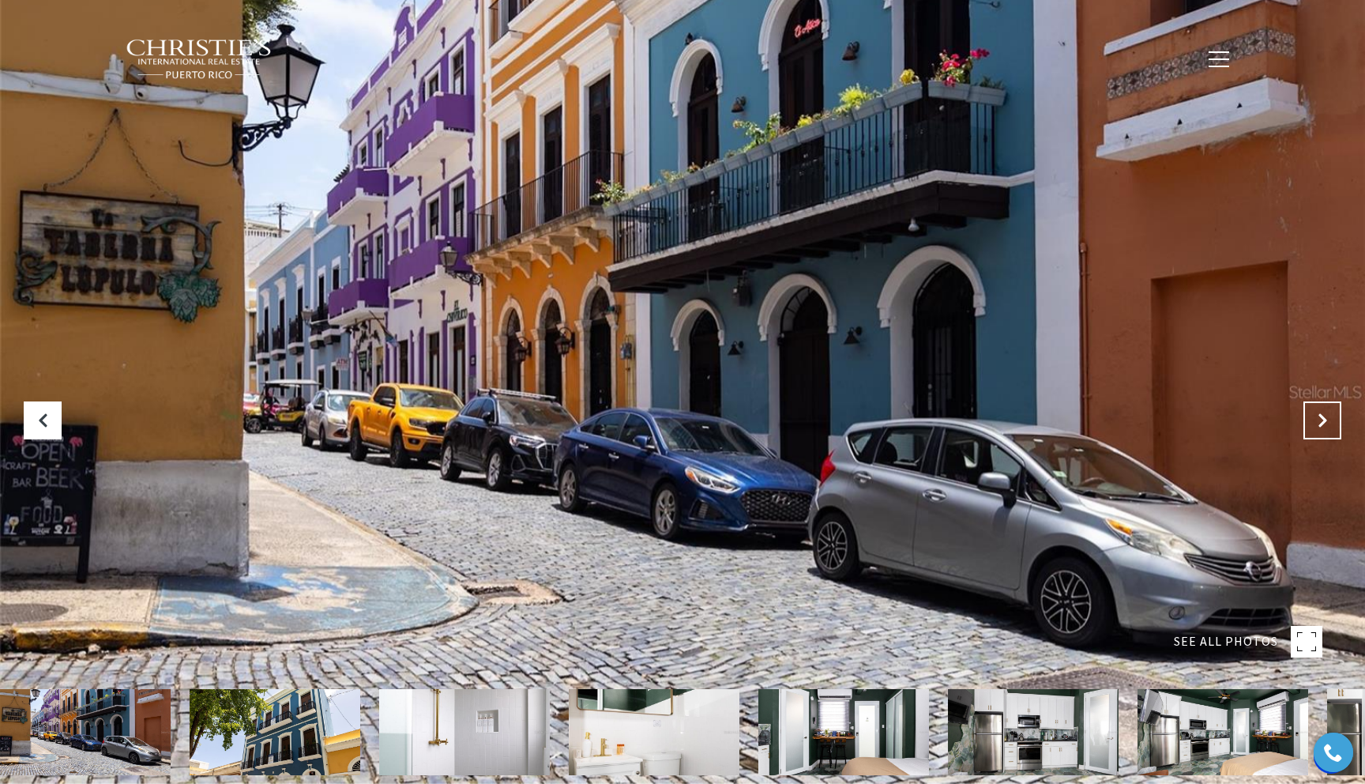
click at [1321, 420] on icon "Next Slide" at bounding box center [1322, 420] width 16 height 16
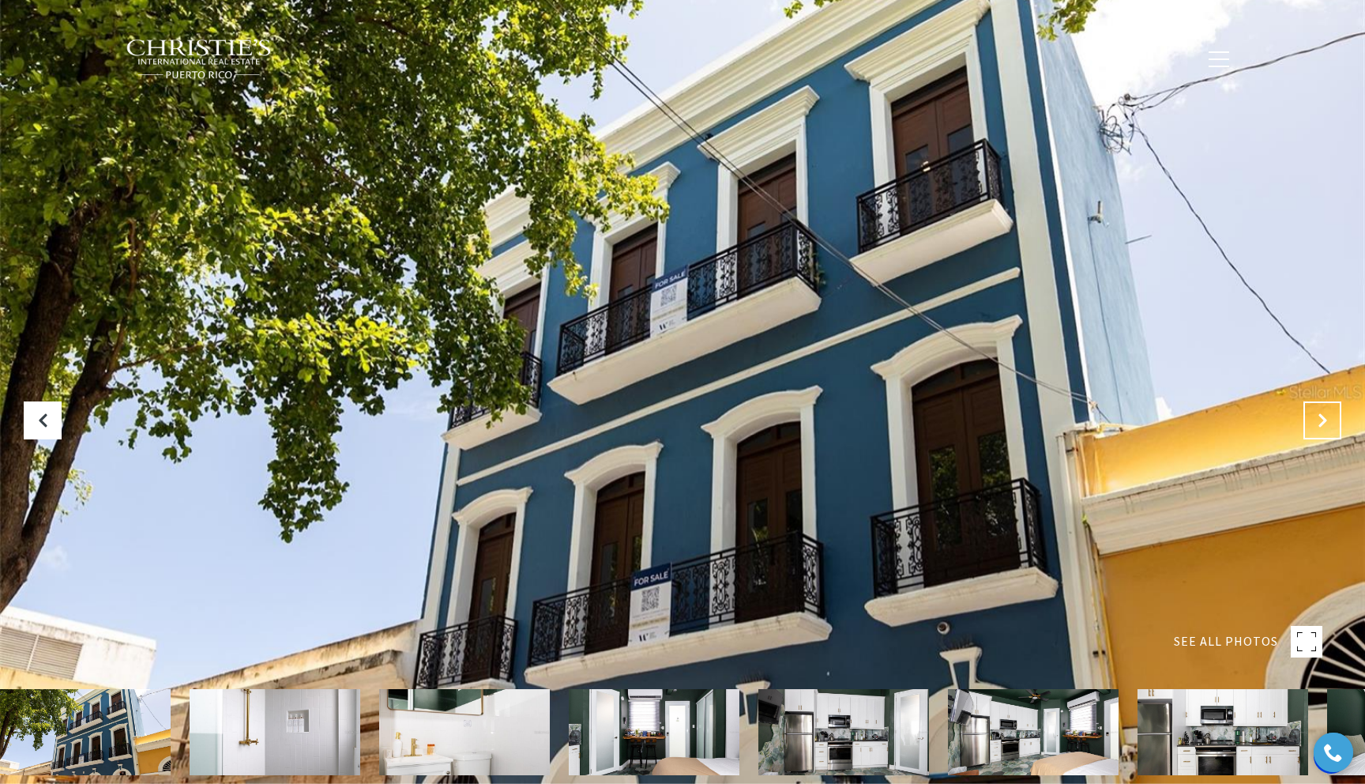
click at [1321, 420] on icon "Next Slide" at bounding box center [1322, 420] width 16 height 16
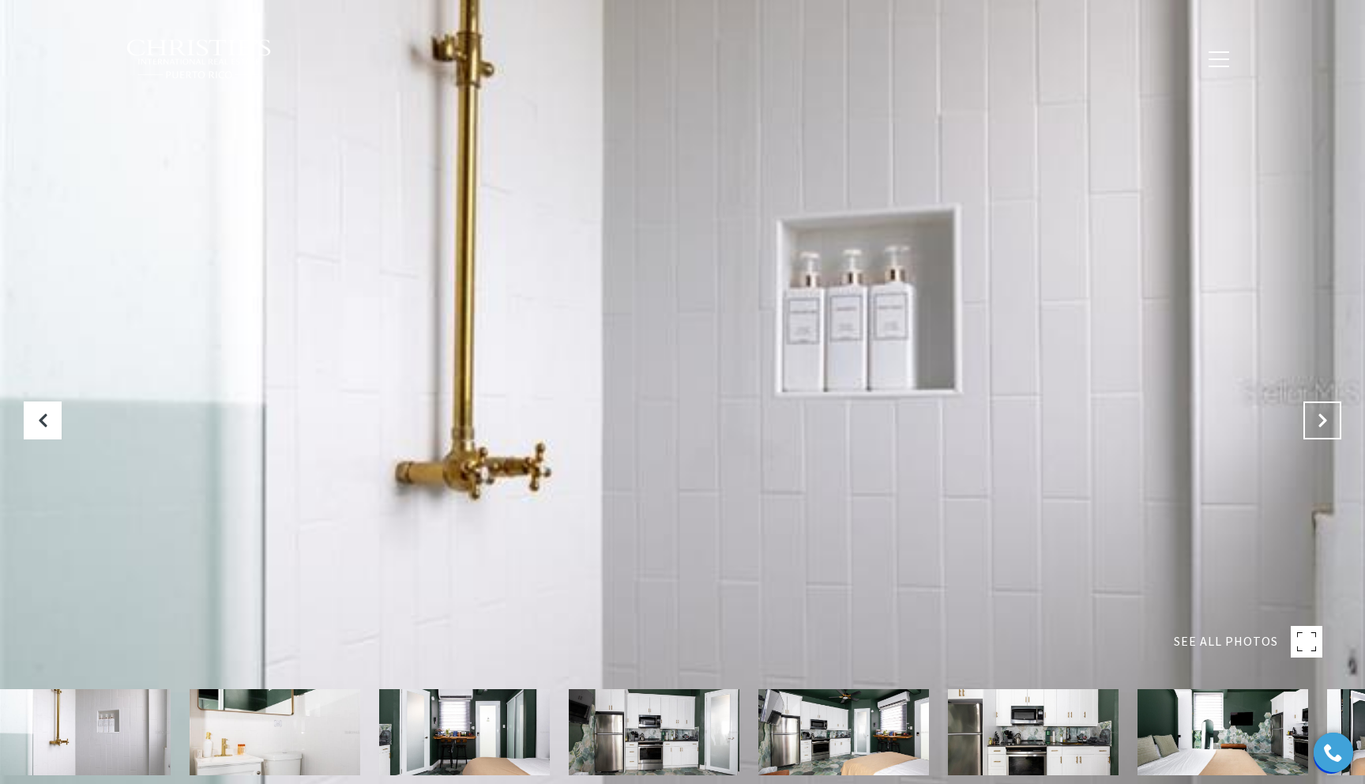
click at [1321, 420] on icon "Next Slide" at bounding box center [1322, 420] width 16 height 16
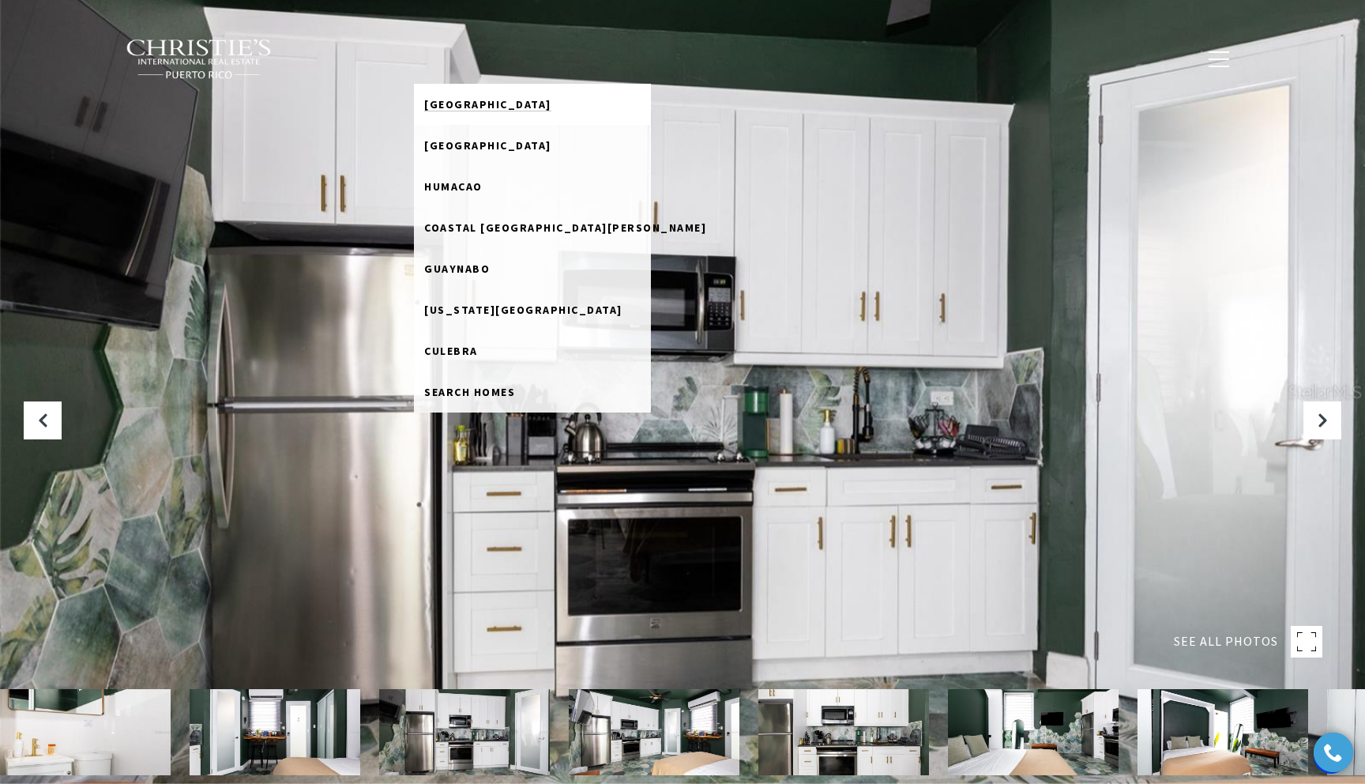
click at [485, 100] on span "[GEOGRAPHIC_DATA]" at bounding box center [487, 104] width 127 height 14
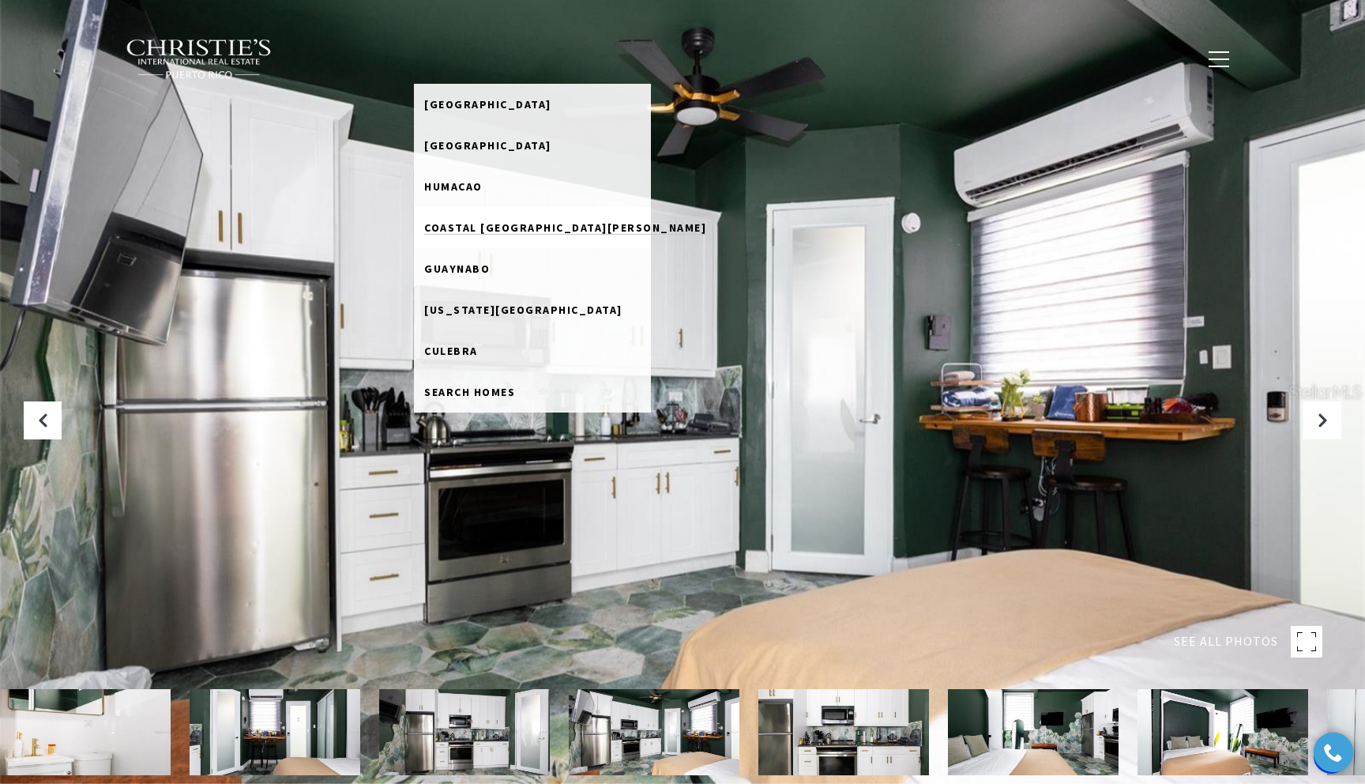
click at [511, 223] on span "Coastal [GEOGRAPHIC_DATA][PERSON_NAME]" at bounding box center [565, 227] width 282 height 14
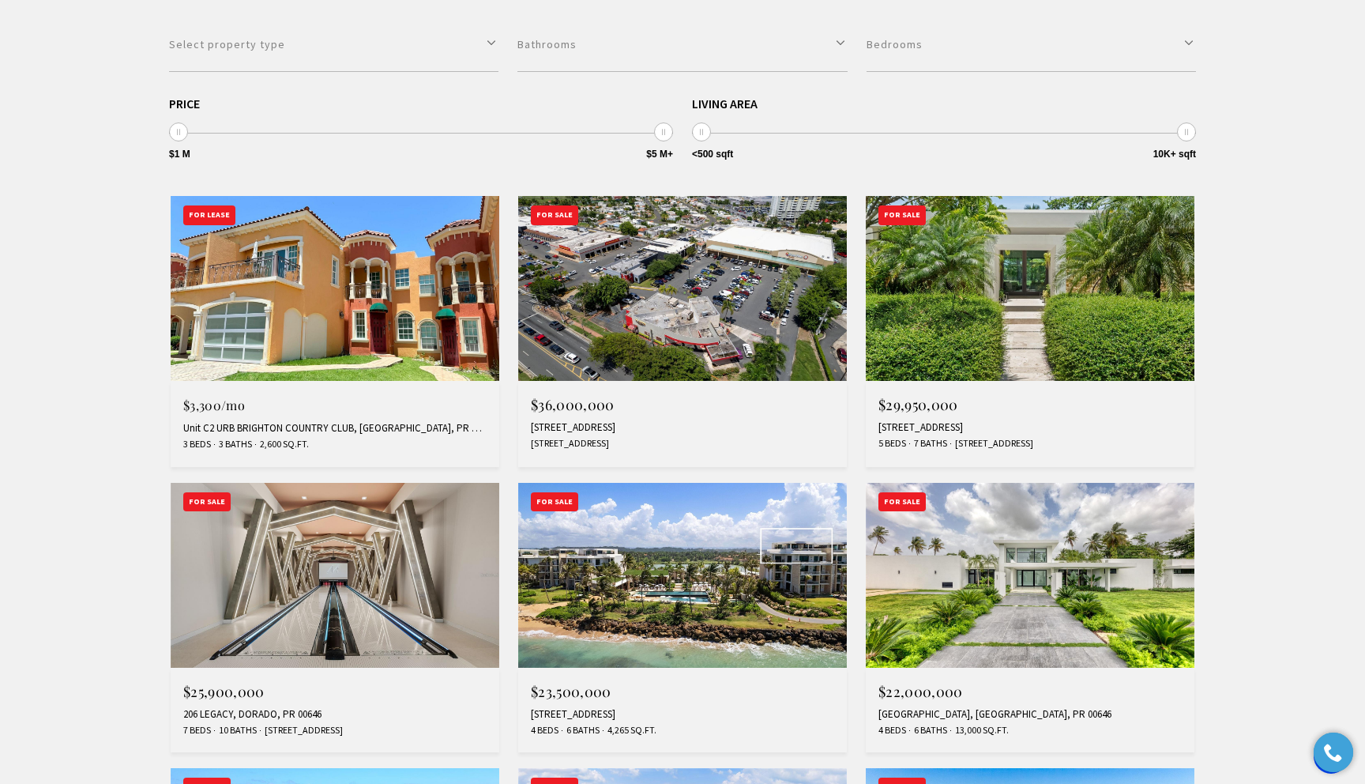
scroll to position [529, 0]
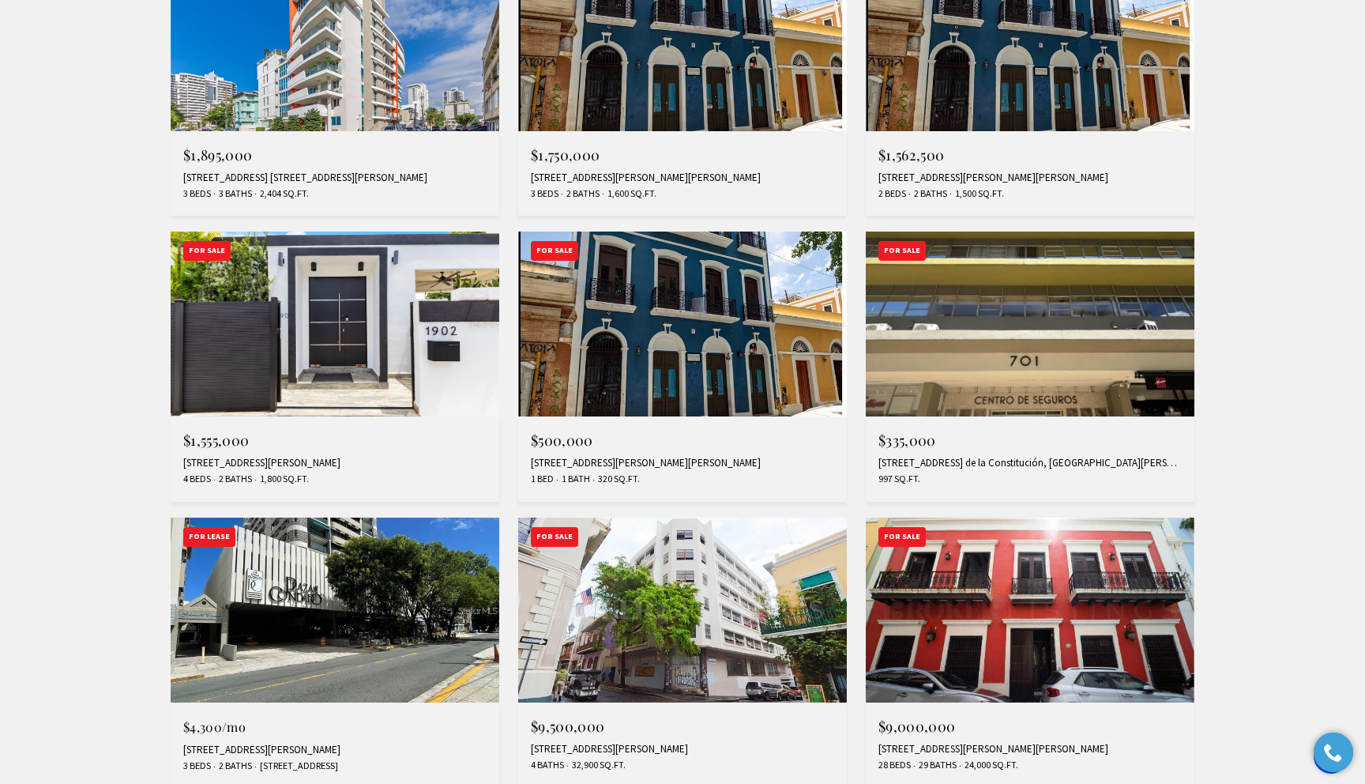
scroll to position [1052, 0]
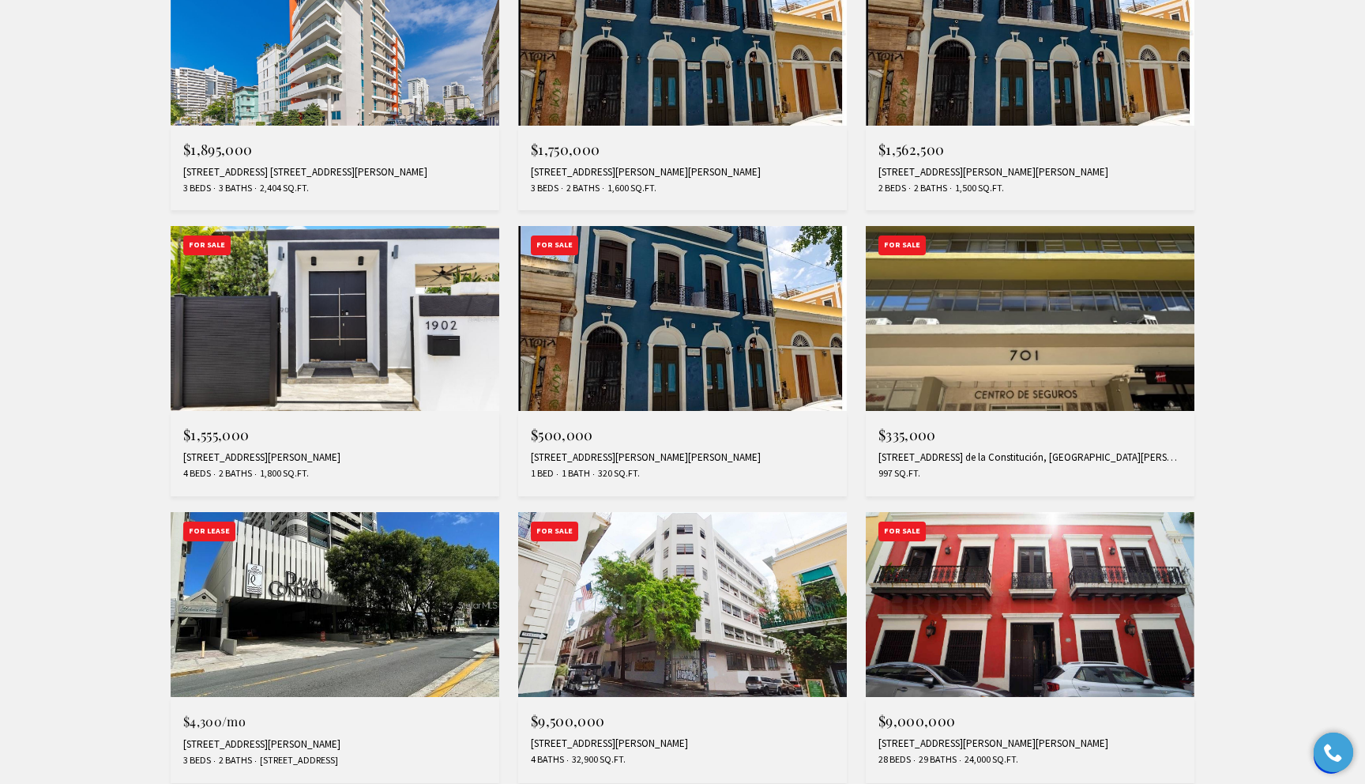
click at [645, 325] on img at bounding box center [682, 318] width 329 height 185
click at [661, 455] on div "[STREET_ADDRESS][PERSON_NAME][PERSON_NAME]" at bounding box center [682, 457] width 303 height 13
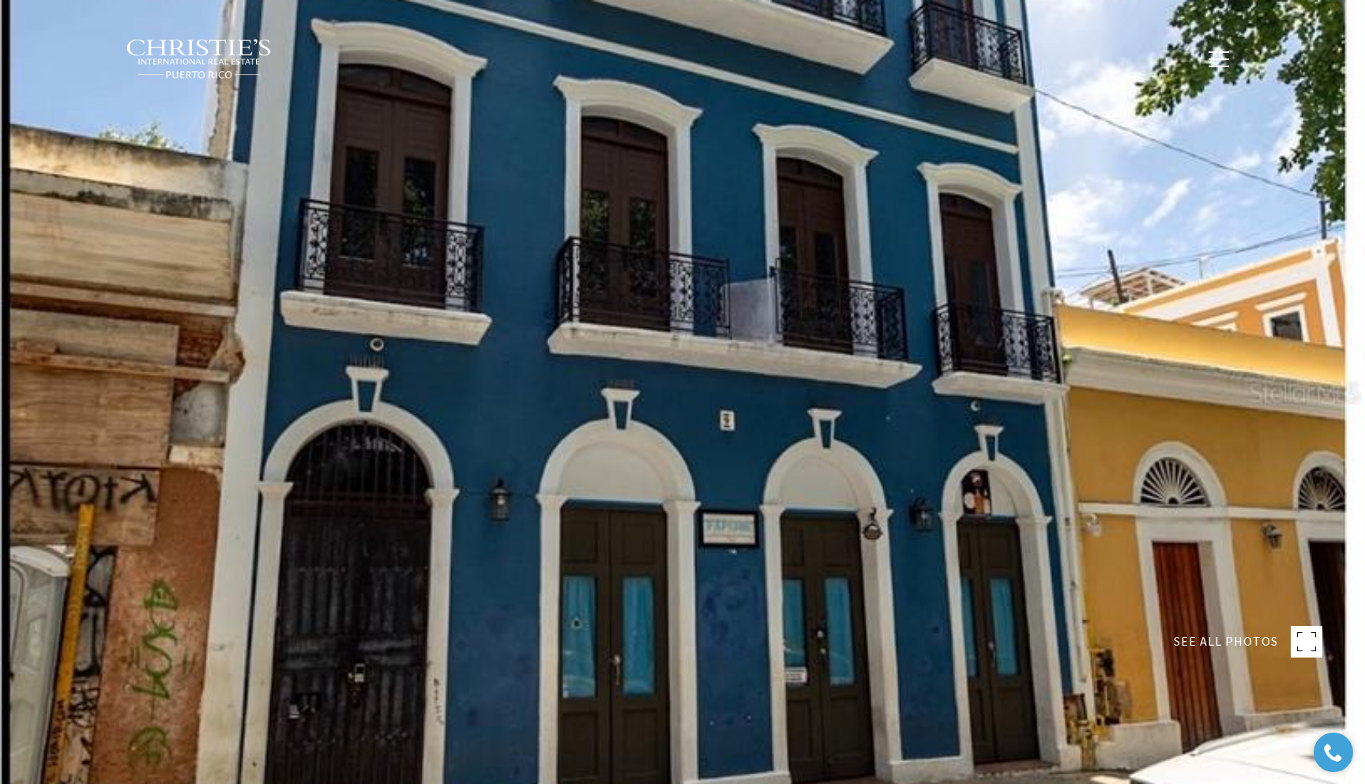
type input "********"
type input "***"
type input "**********"
type input "**"
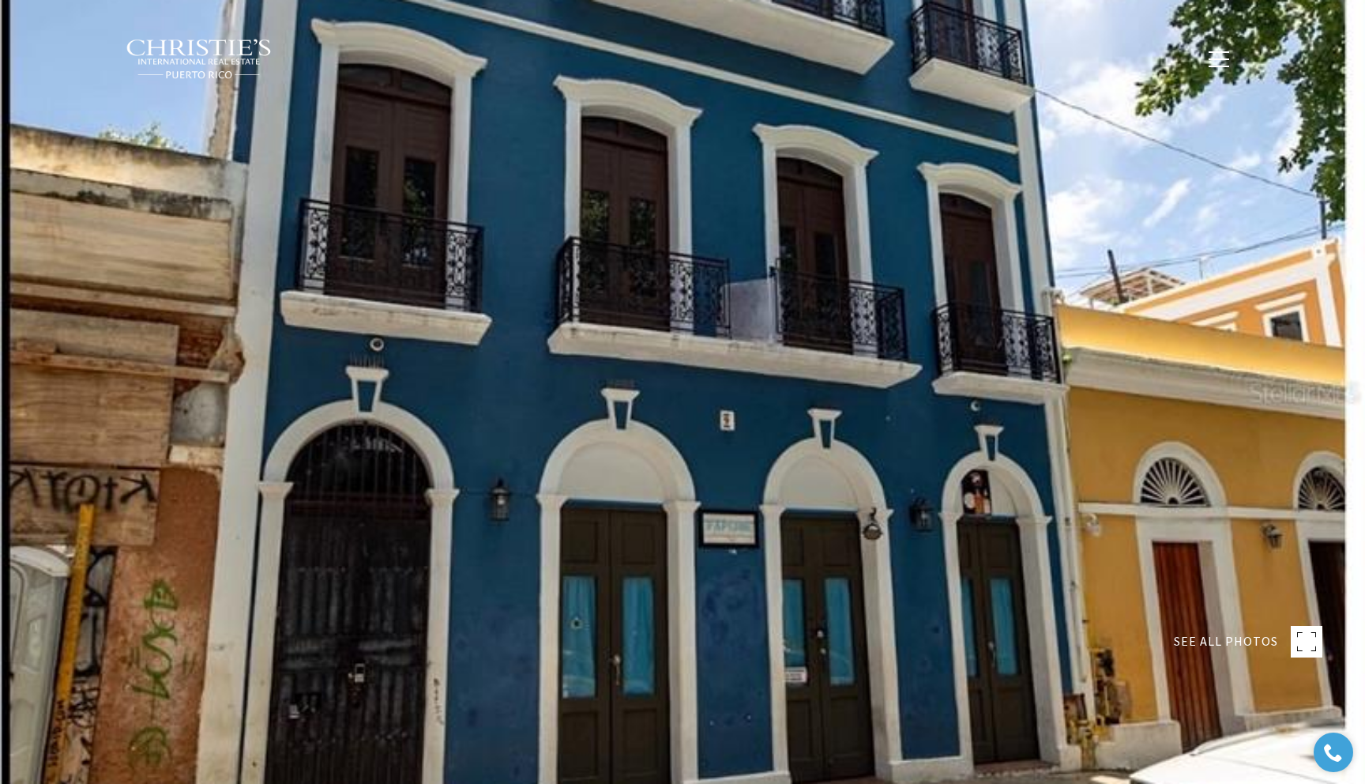
type input "********"
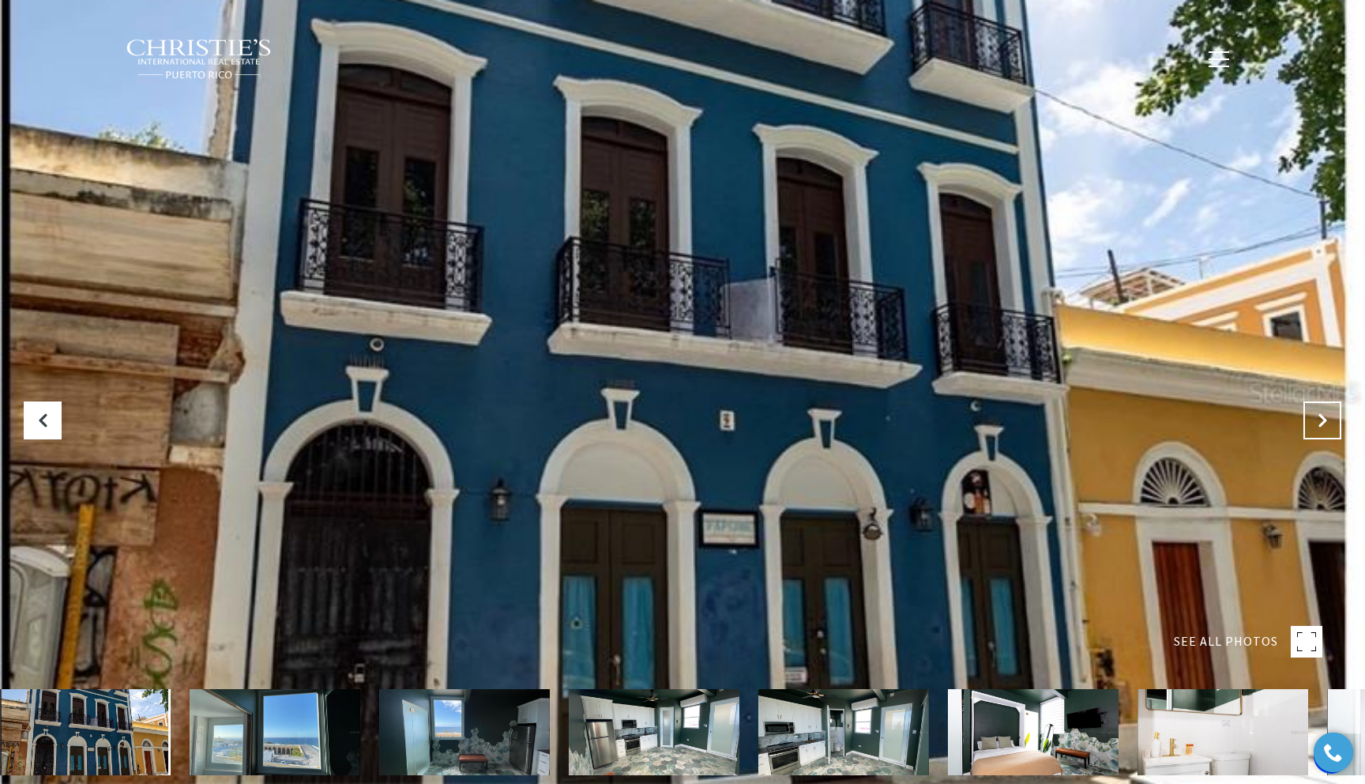
click at [1321, 420] on icon "Next Slide" at bounding box center [1322, 420] width 16 height 16
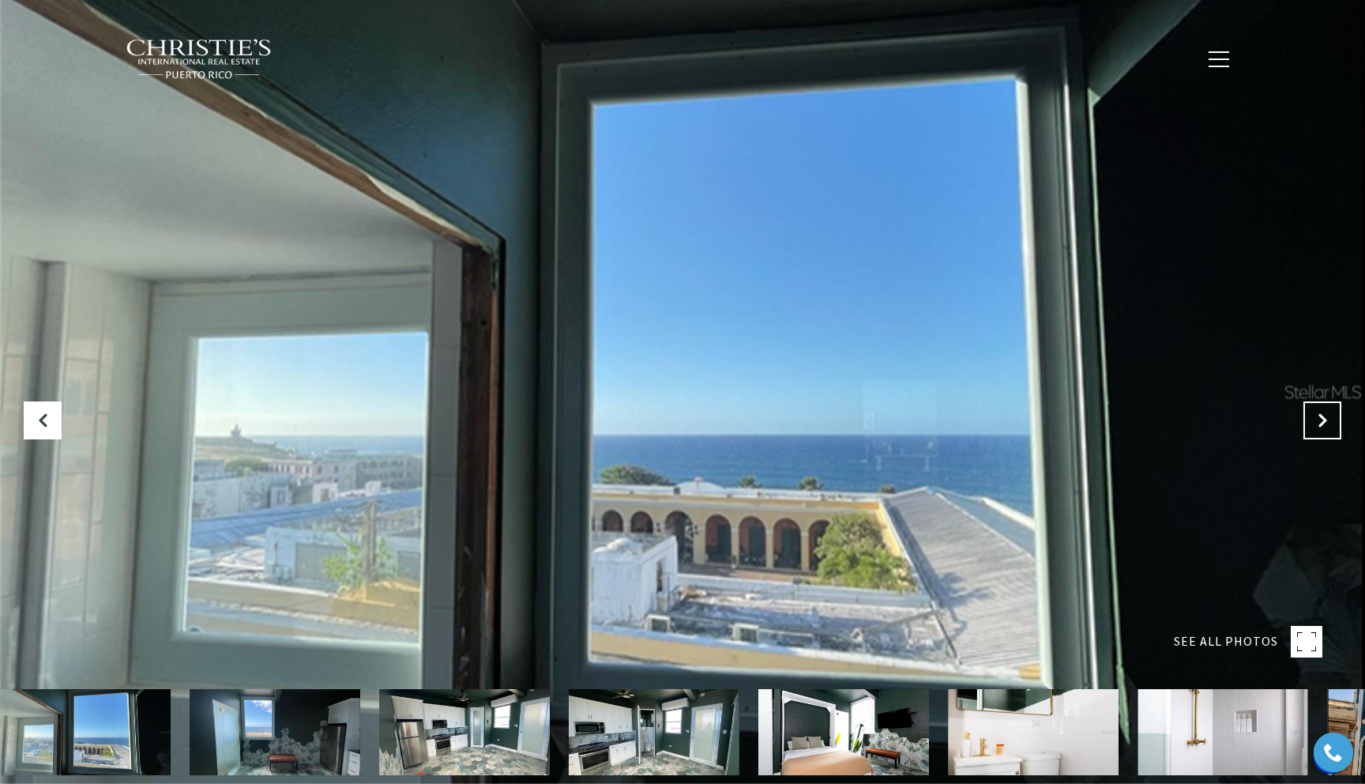
click at [1321, 420] on icon "Next Slide" at bounding box center [1322, 420] width 16 height 16
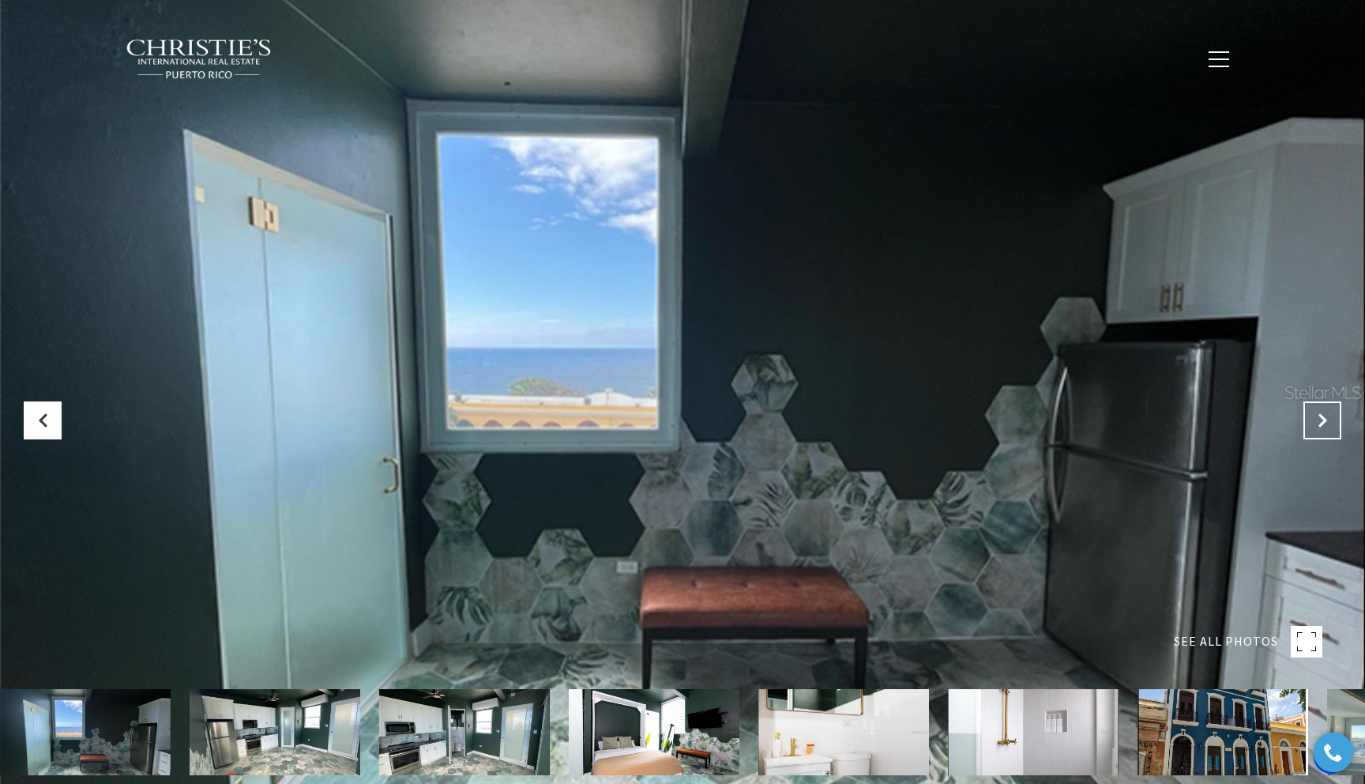
click at [1321, 420] on icon "Next Slide" at bounding box center [1322, 420] width 16 height 16
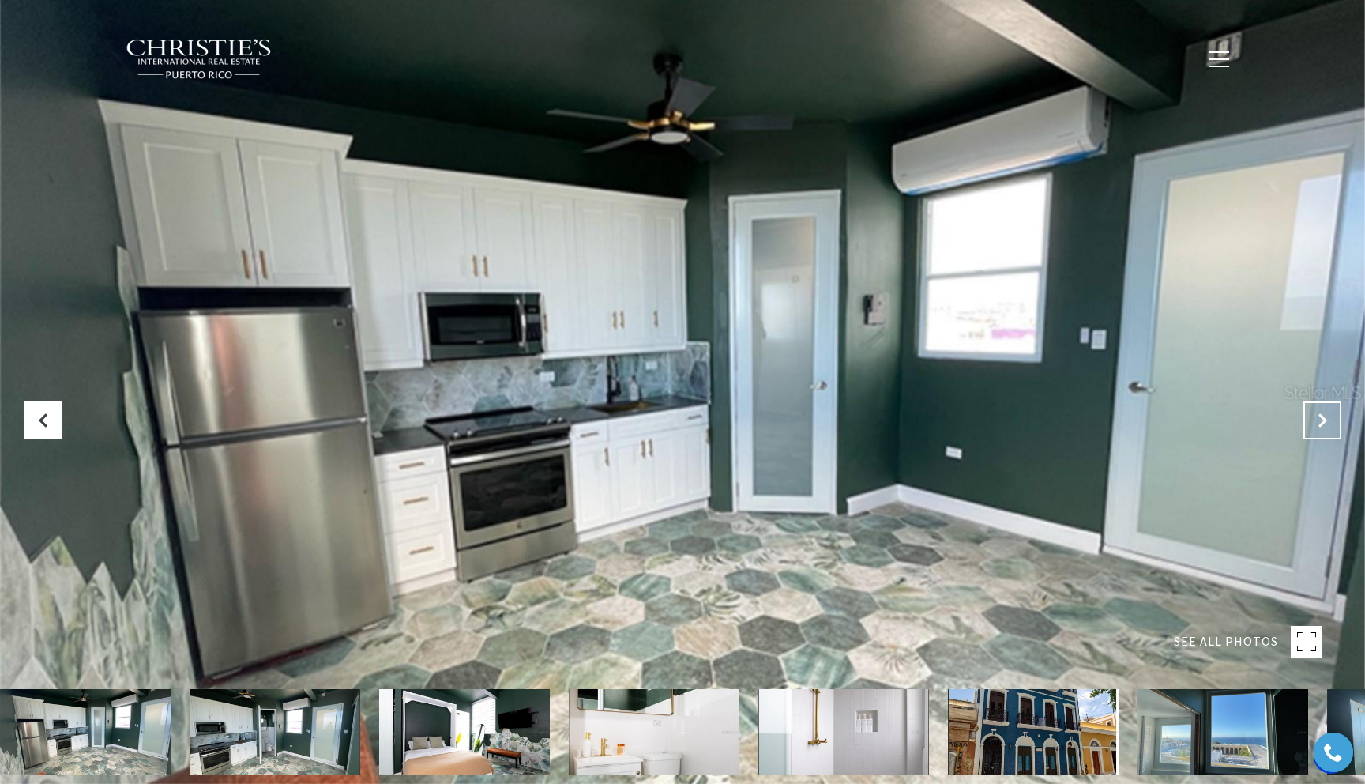
click at [1321, 420] on icon "Next Slide" at bounding box center [1322, 420] width 16 height 16
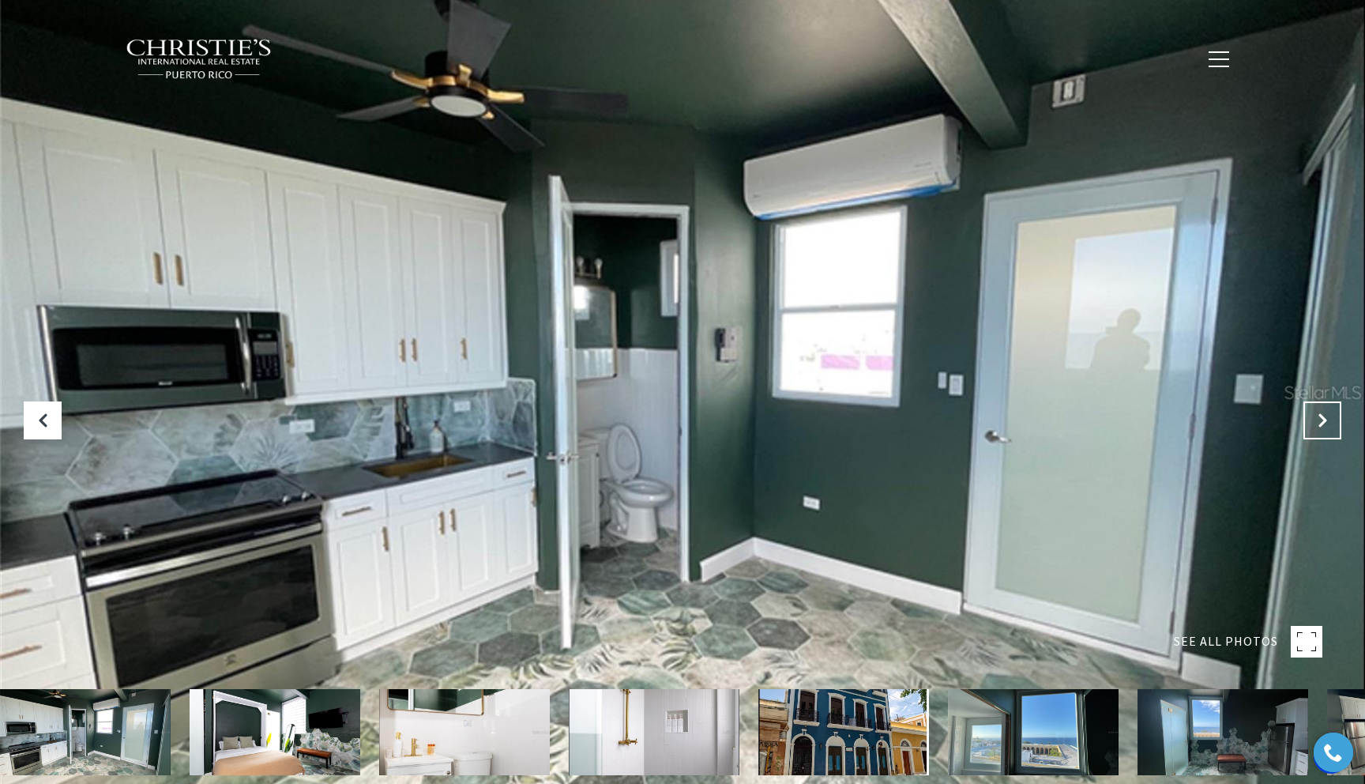
click at [1321, 420] on icon "Next Slide" at bounding box center [1322, 420] width 16 height 16
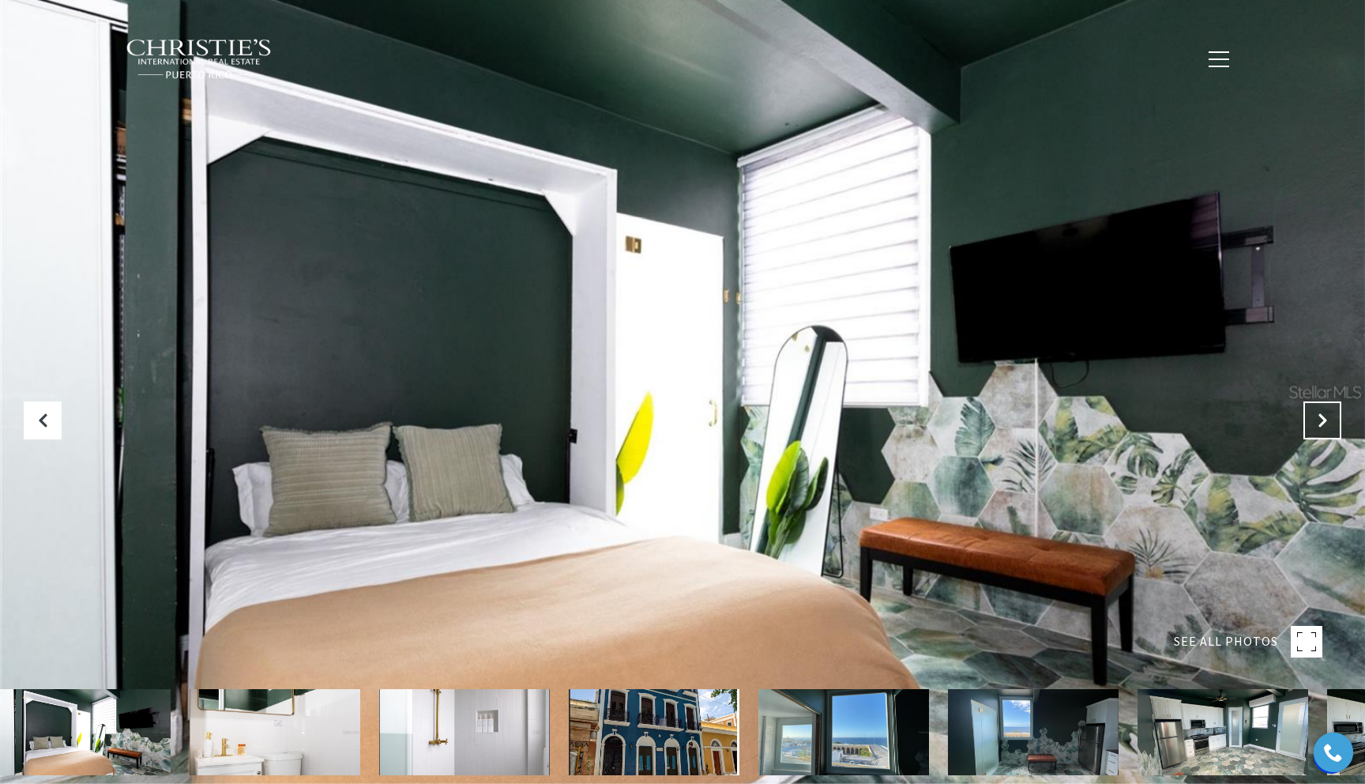
click at [1321, 420] on icon "Next Slide" at bounding box center [1322, 420] width 16 height 16
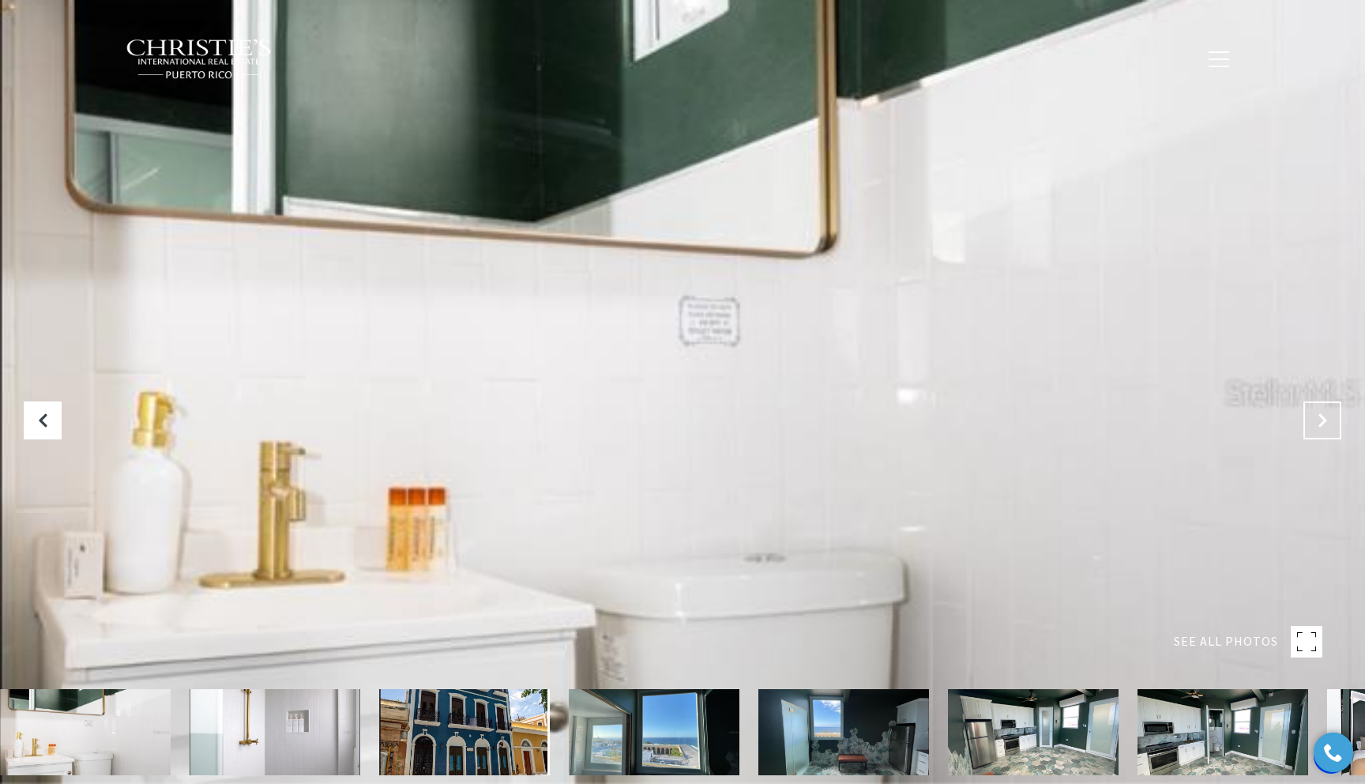
click at [1321, 420] on icon "Next Slide" at bounding box center [1322, 420] width 16 height 16
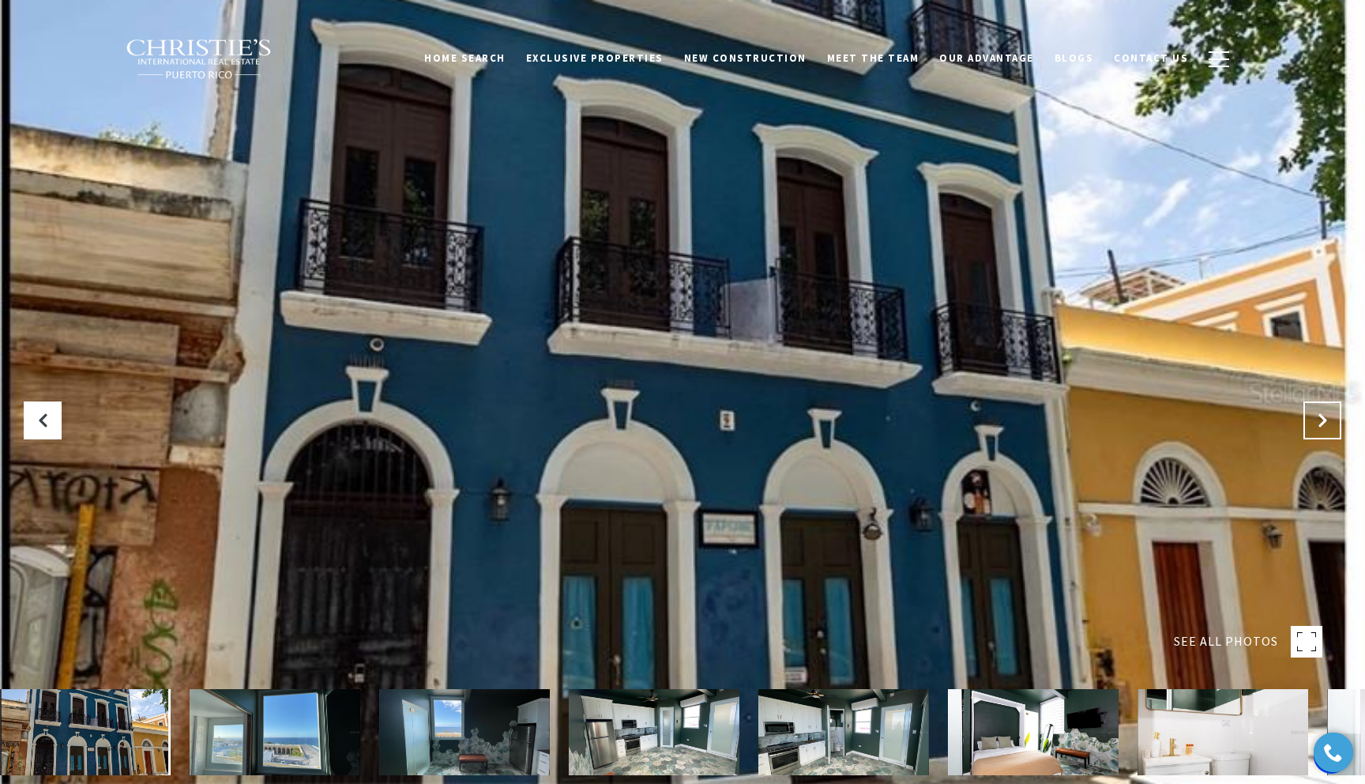
click at [1321, 417] on icon at bounding box center [1322, 420] width 16 height 16
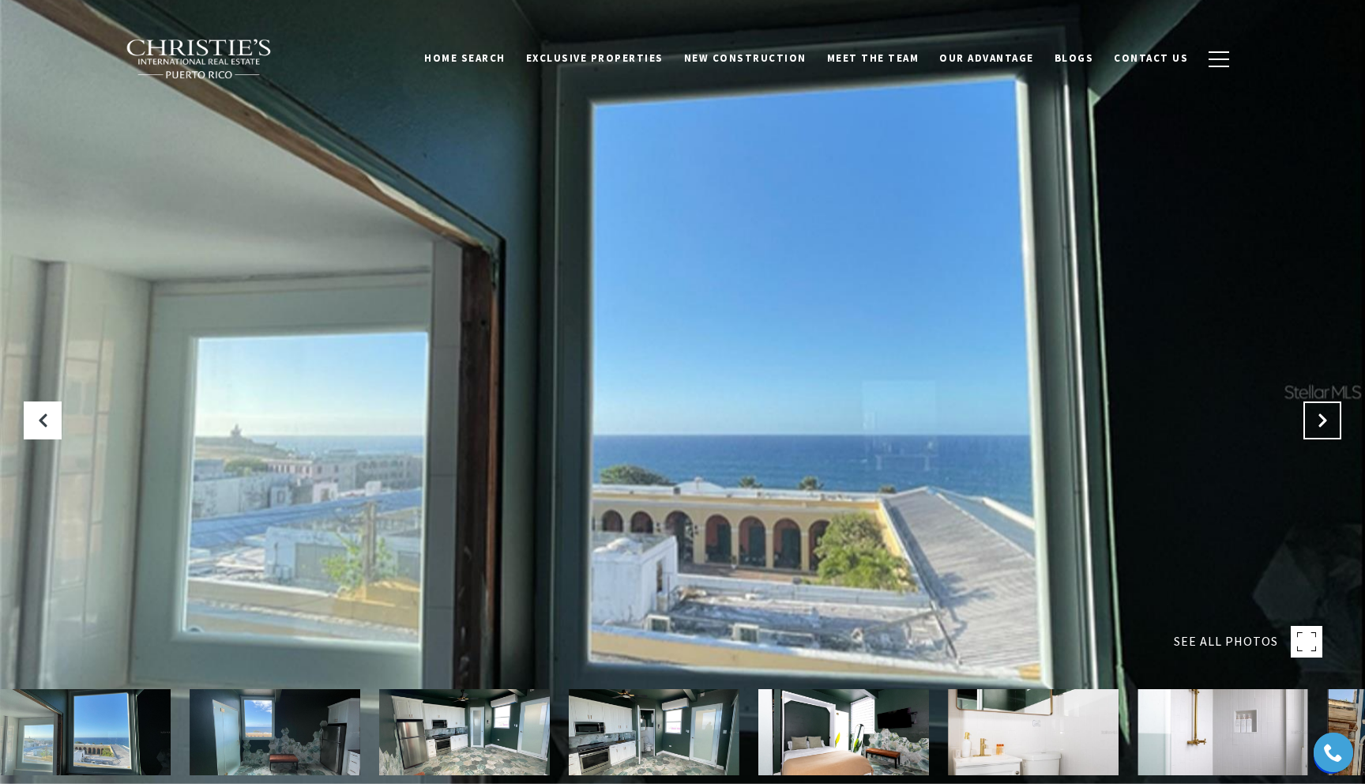
click at [1321, 417] on icon "Next Slide" at bounding box center [1322, 420] width 16 height 16
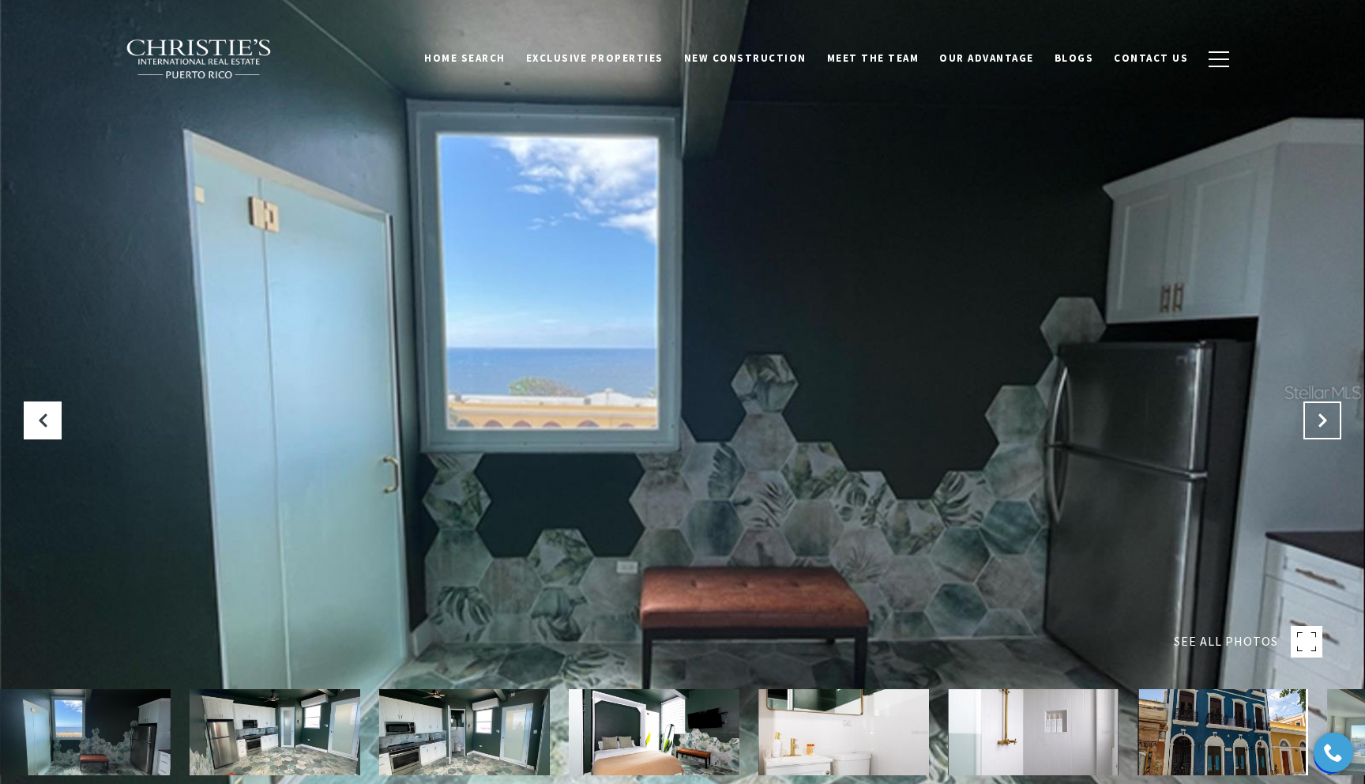
click at [1321, 417] on icon "Next Slide" at bounding box center [1322, 420] width 16 height 16
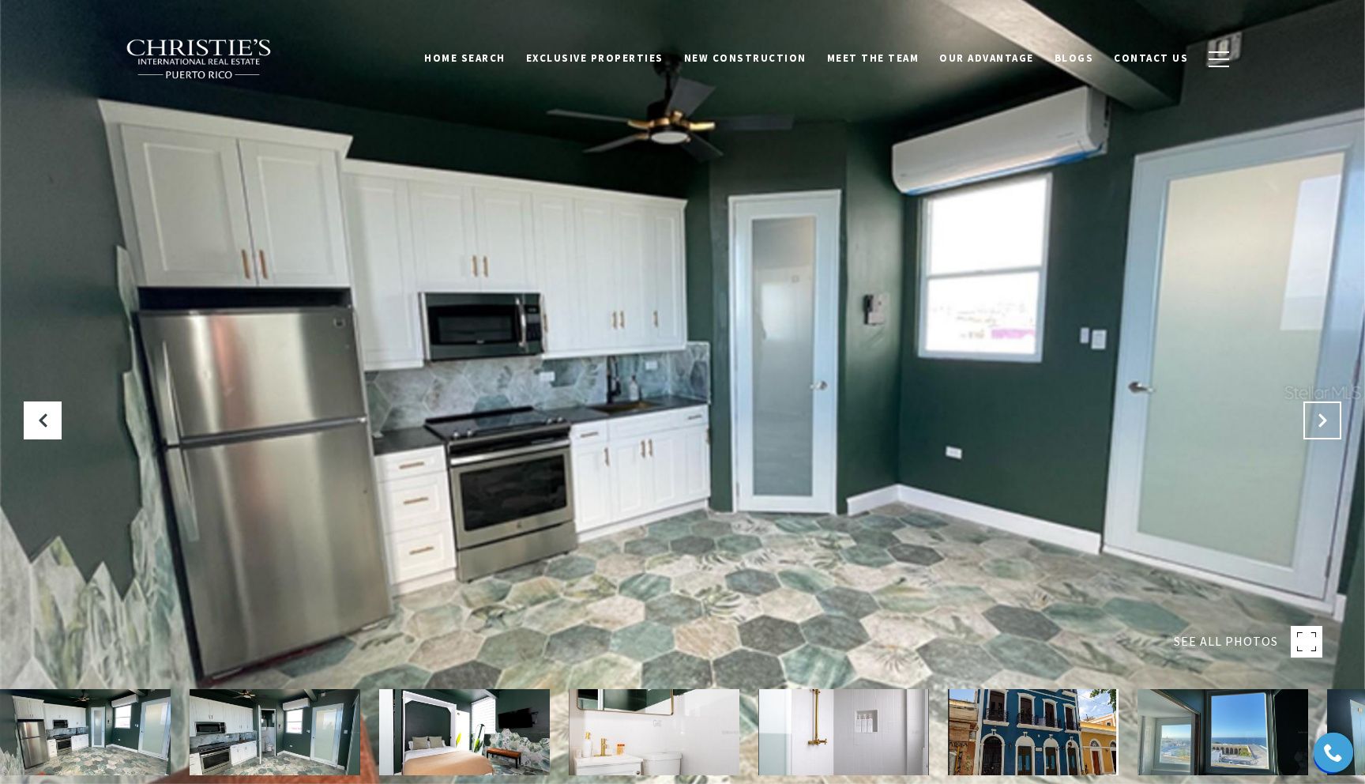
click at [1321, 417] on icon "Next Slide" at bounding box center [1322, 420] width 16 height 16
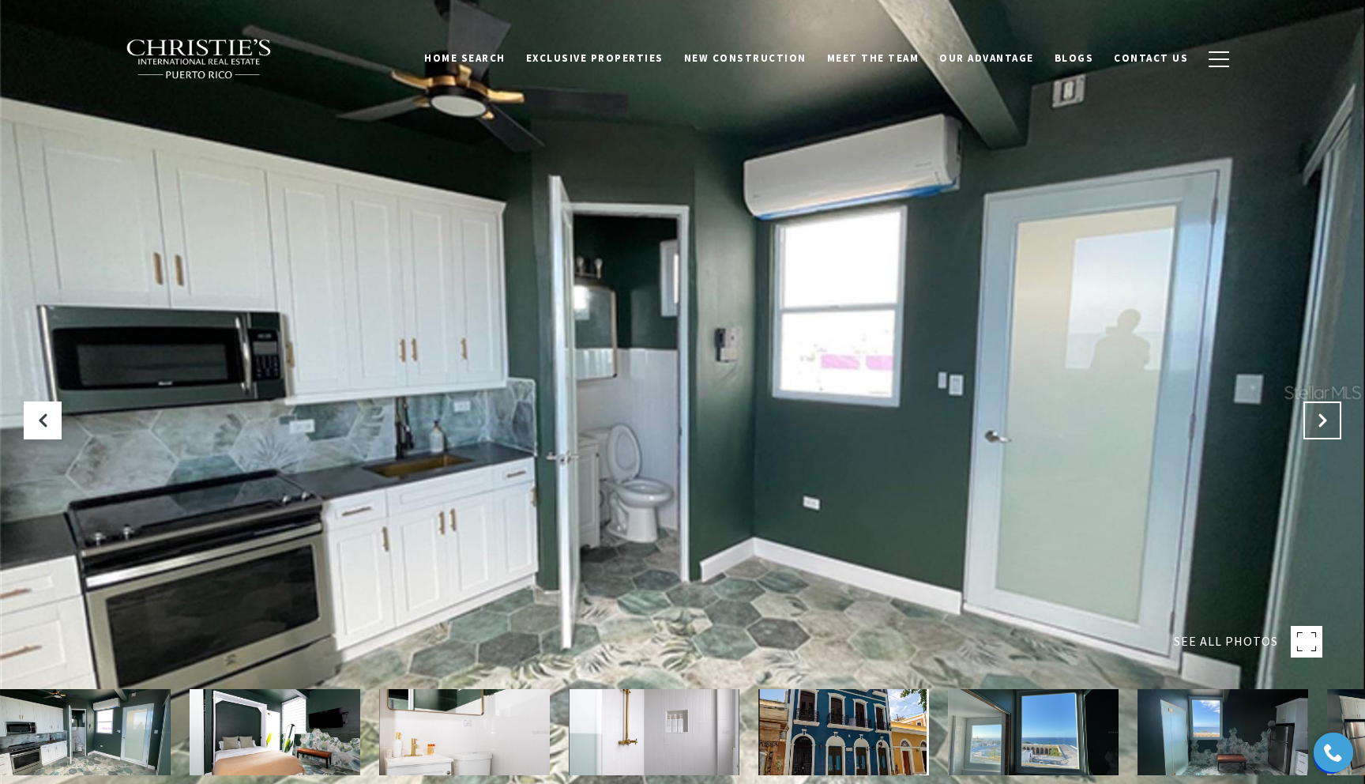
click at [1321, 417] on icon "Next Slide" at bounding box center [1322, 420] width 16 height 16
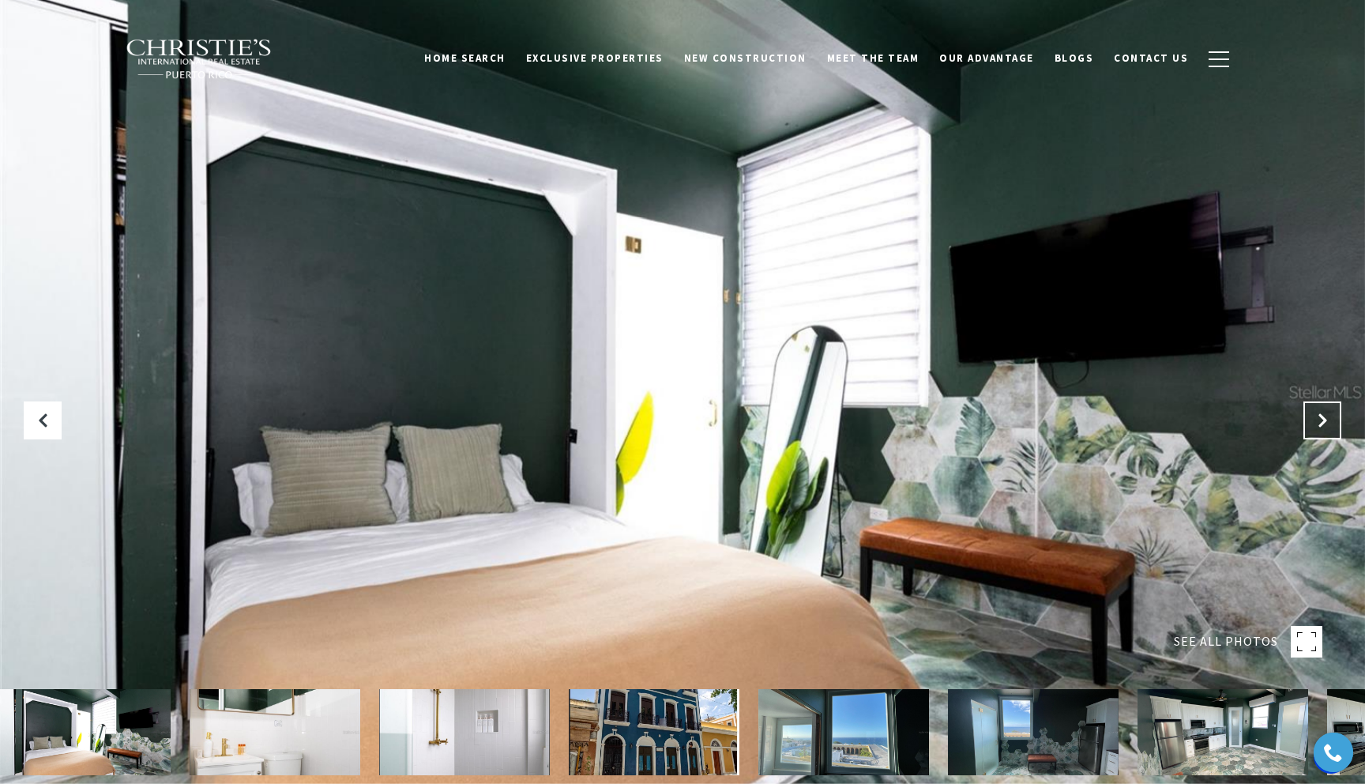
click at [1321, 417] on icon "Next Slide" at bounding box center [1322, 420] width 16 height 16
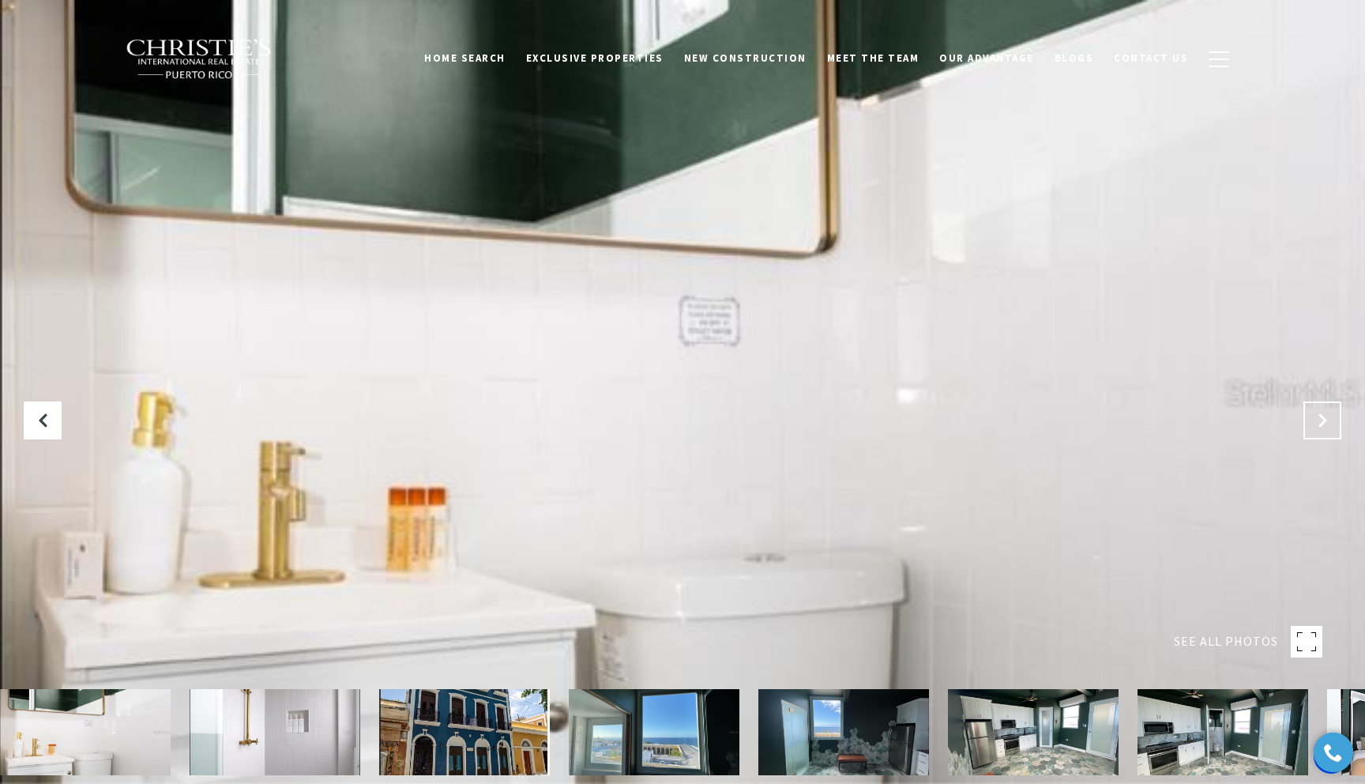
click at [1321, 417] on icon "Next Slide" at bounding box center [1322, 420] width 16 height 16
